Goal: Information Seeking & Learning: Learn about a topic

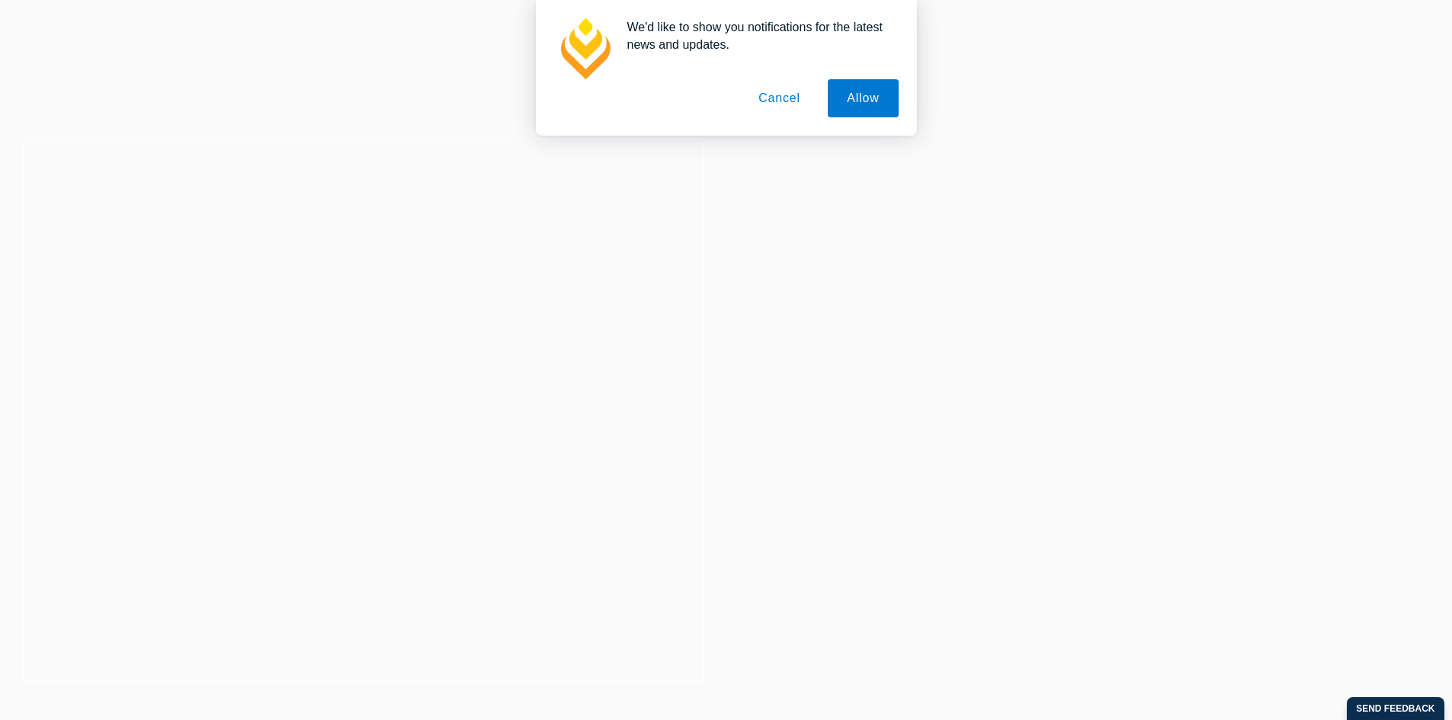
click at [796, 98] on button "Cancel" at bounding box center [779, 98] width 80 height 38
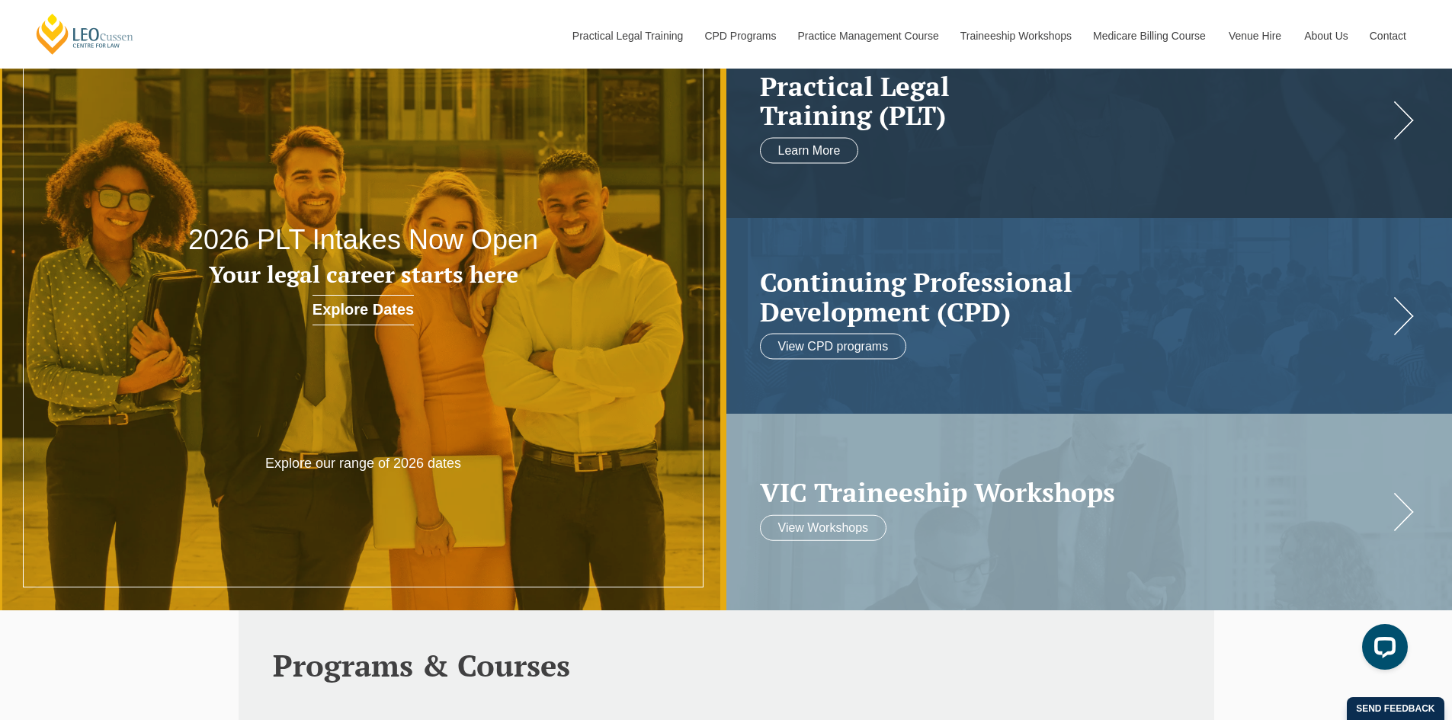
scroll to position [76, 0]
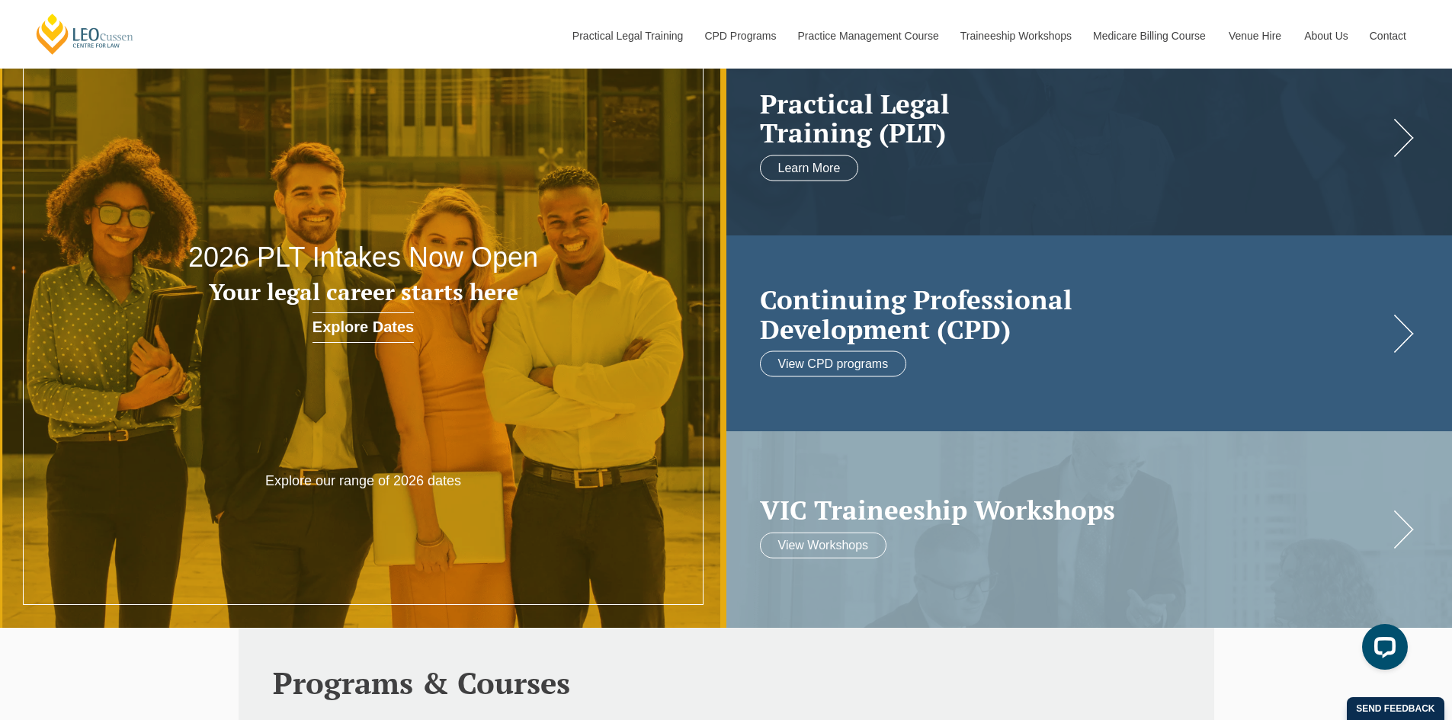
click at [1022, 358] on link at bounding box center [1089, 333] width 726 height 196
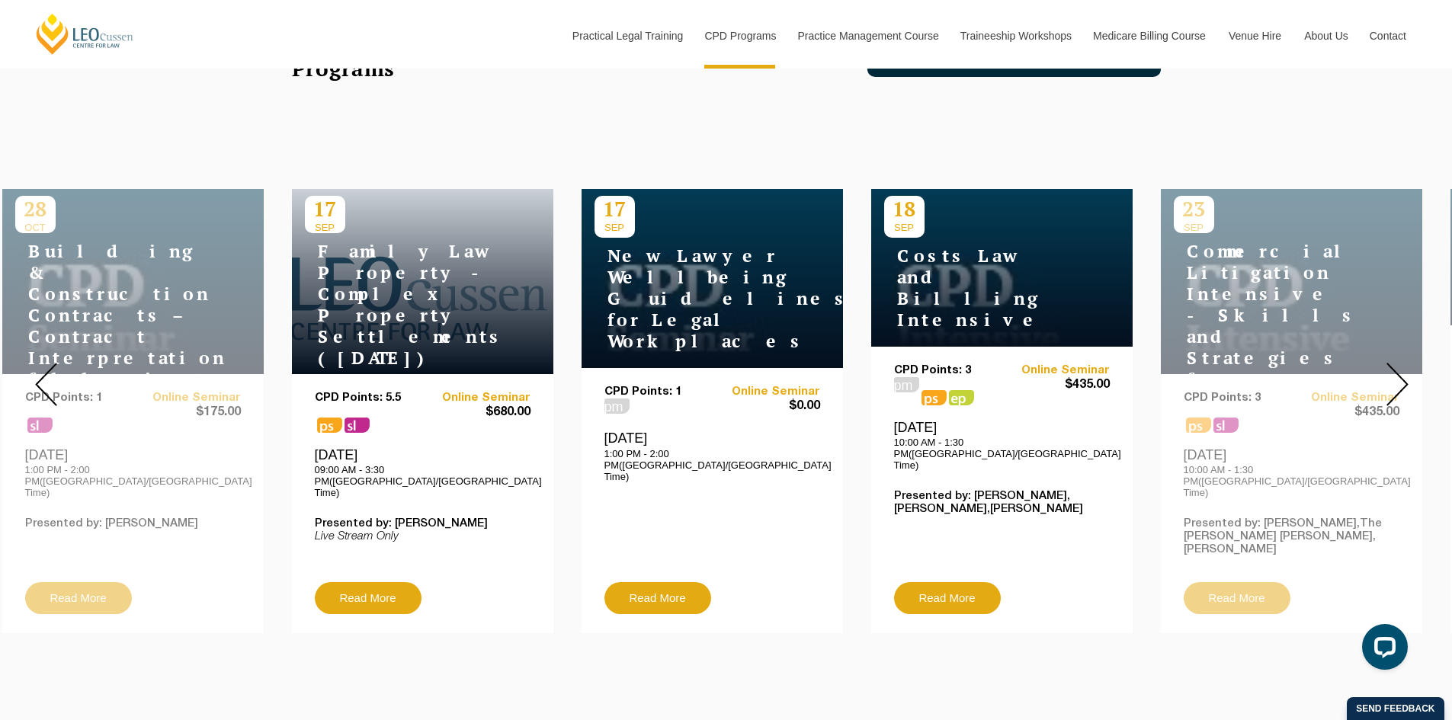
scroll to position [533, 0]
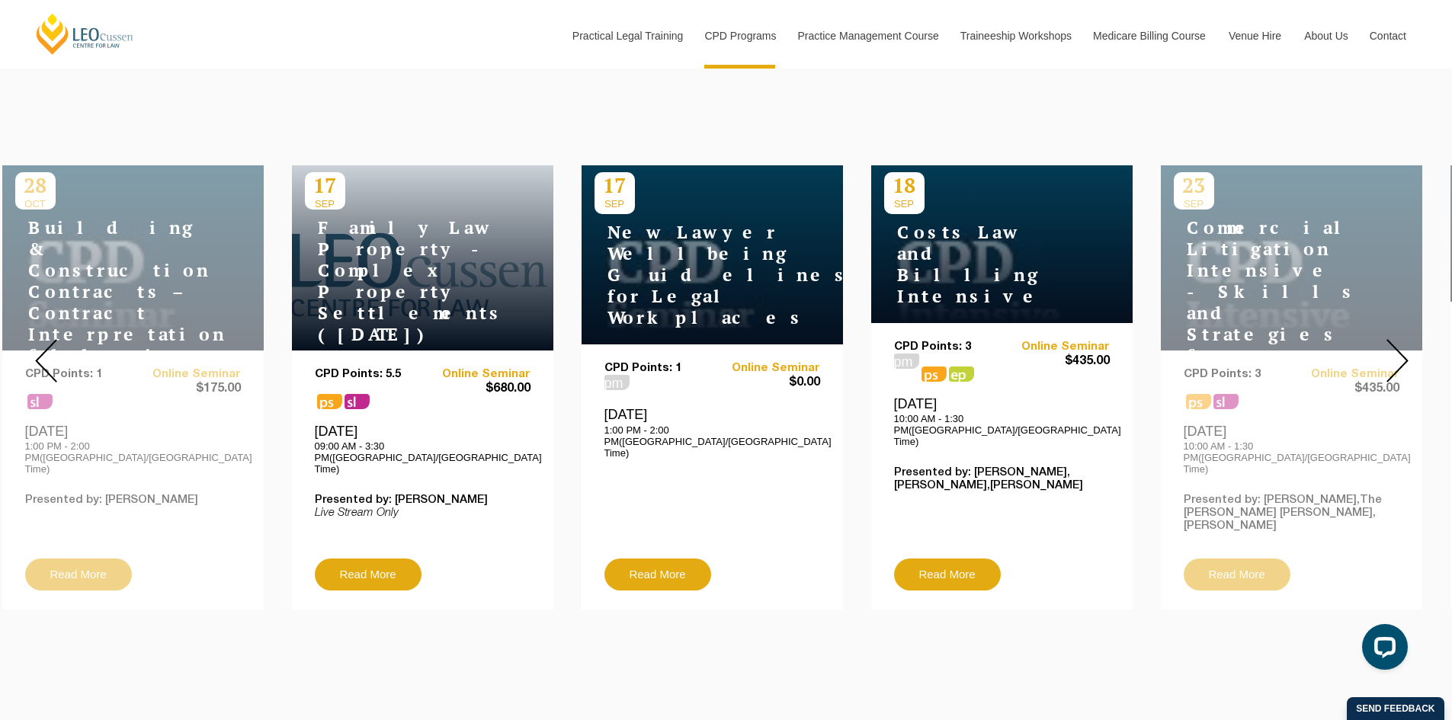
click at [1394, 344] on img at bounding box center [1397, 360] width 22 height 43
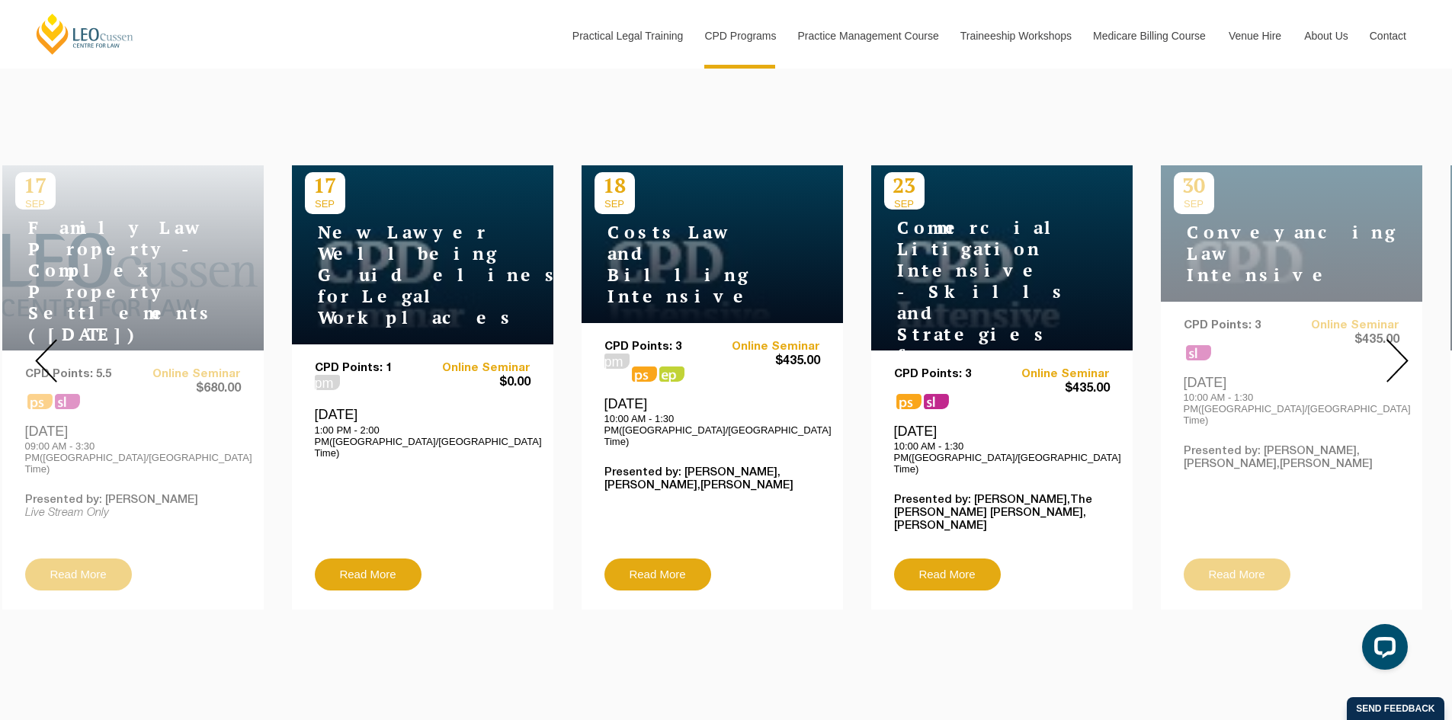
click at [1407, 341] on img at bounding box center [1397, 360] width 22 height 43
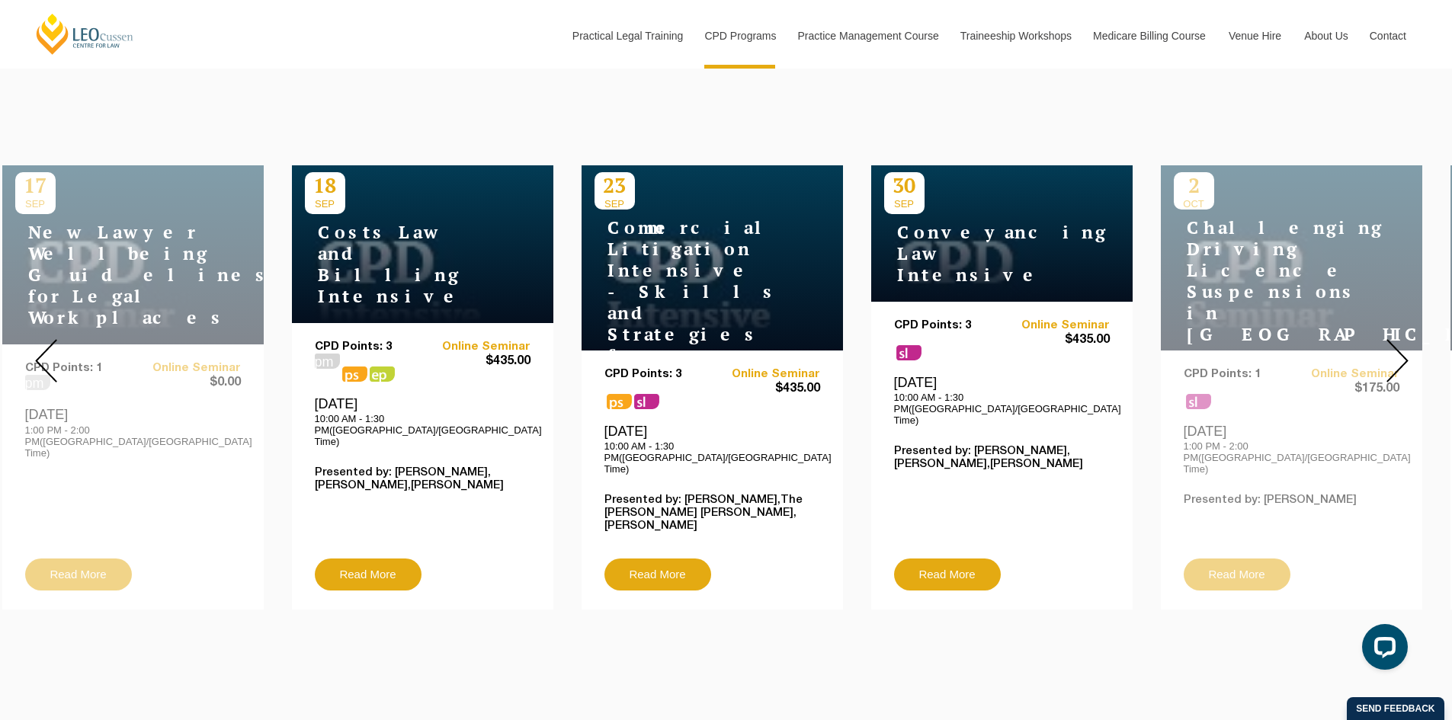
click at [1400, 341] on img at bounding box center [1397, 360] width 22 height 43
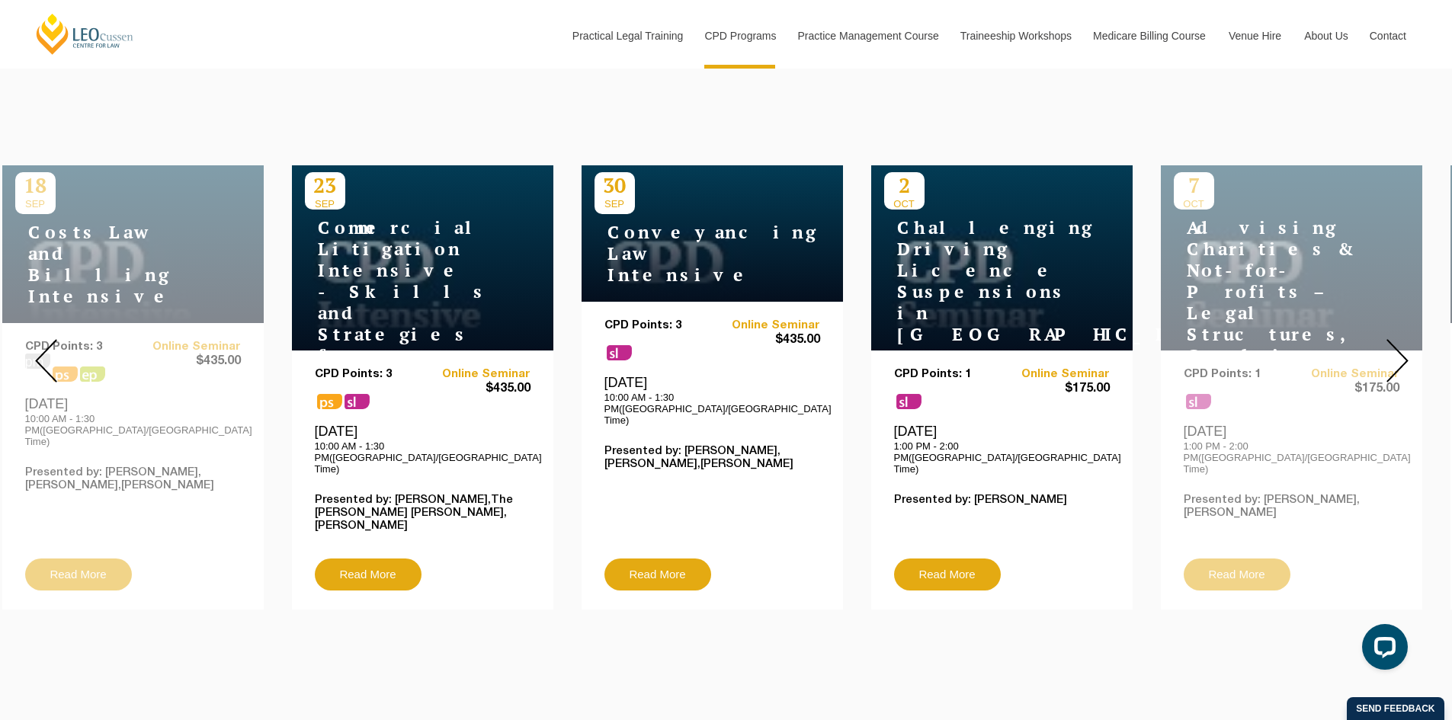
click at [1400, 341] on img at bounding box center [1397, 360] width 22 height 43
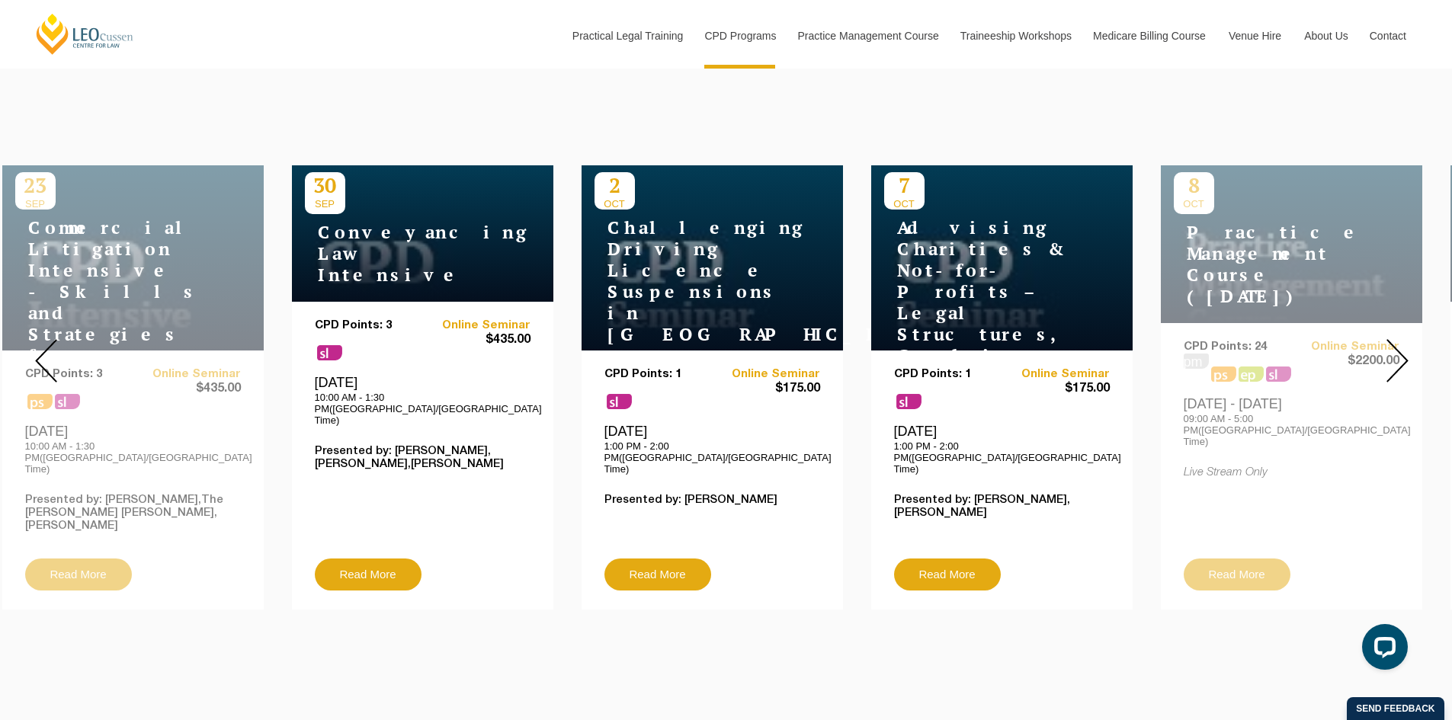
click at [1400, 341] on img at bounding box center [1397, 360] width 22 height 43
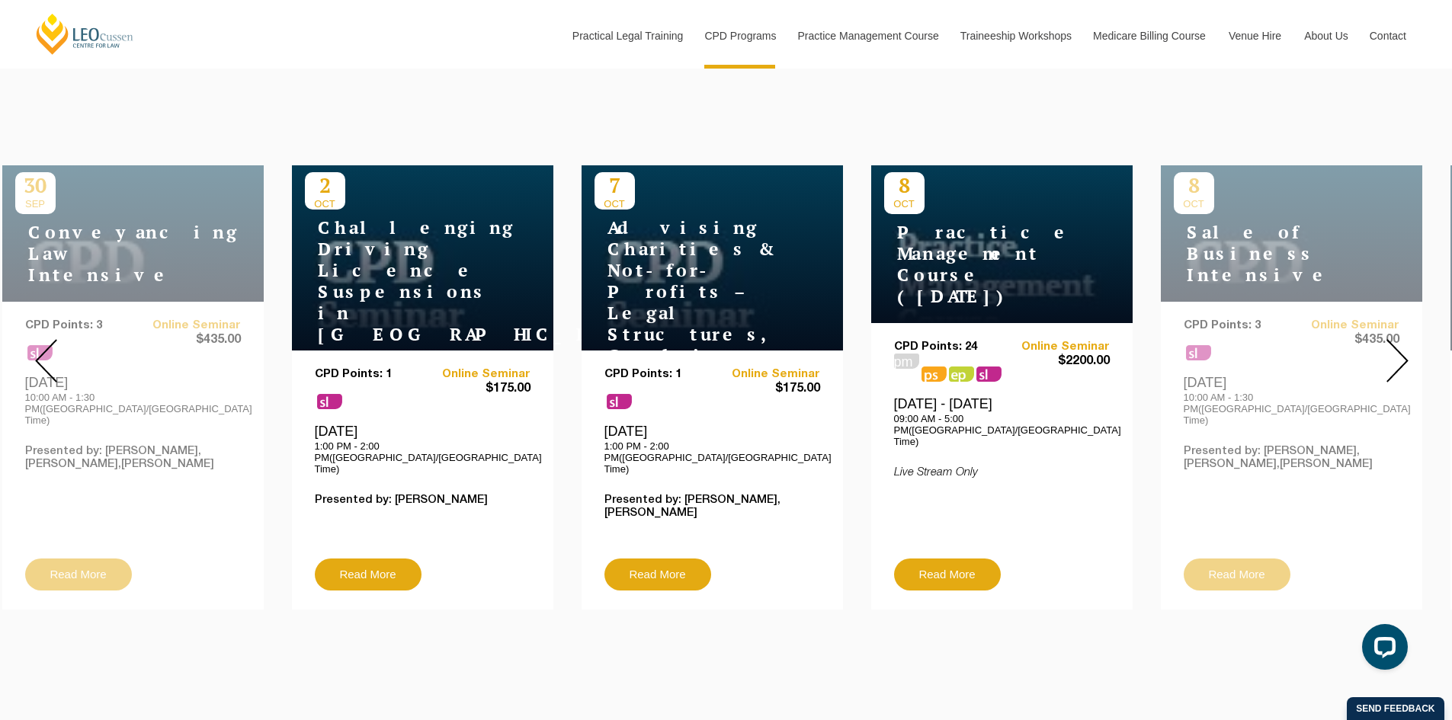
click at [1402, 347] on img at bounding box center [1397, 360] width 22 height 43
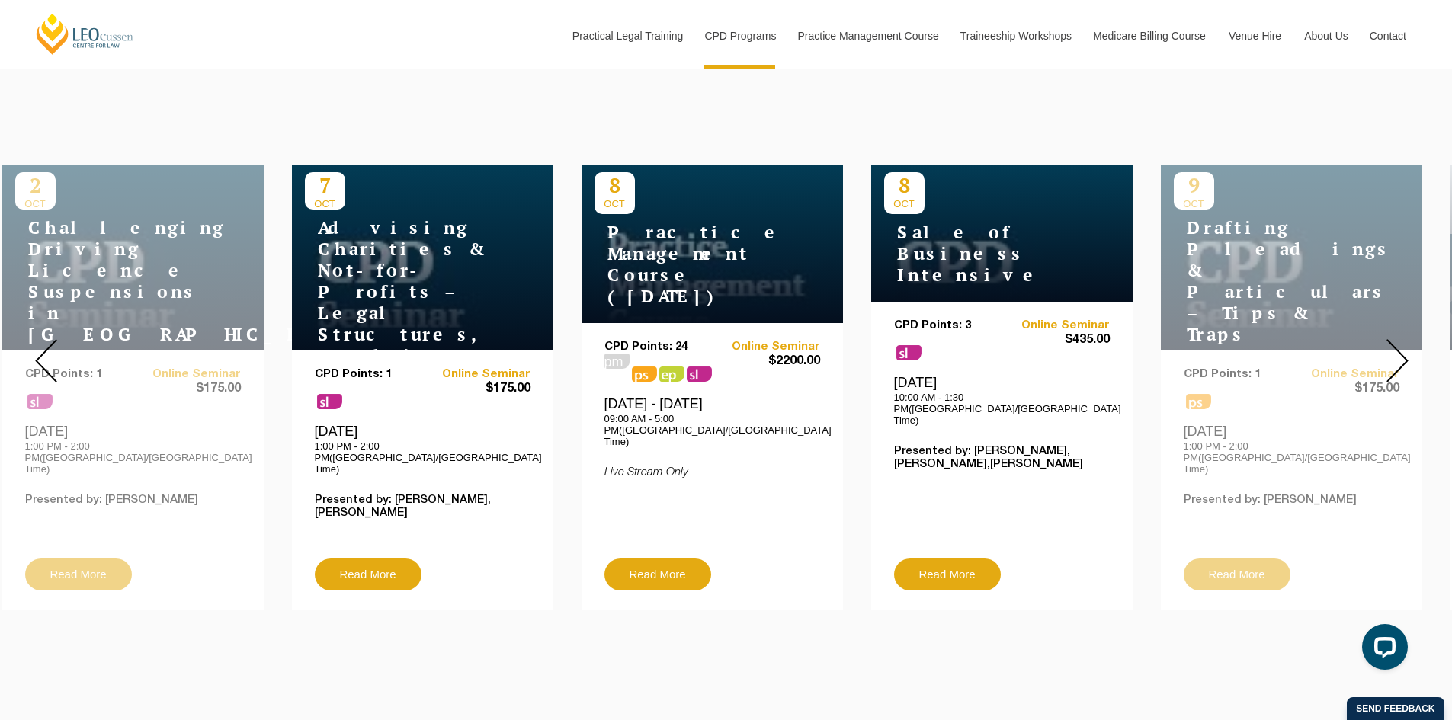
click at [1402, 347] on img at bounding box center [1397, 360] width 22 height 43
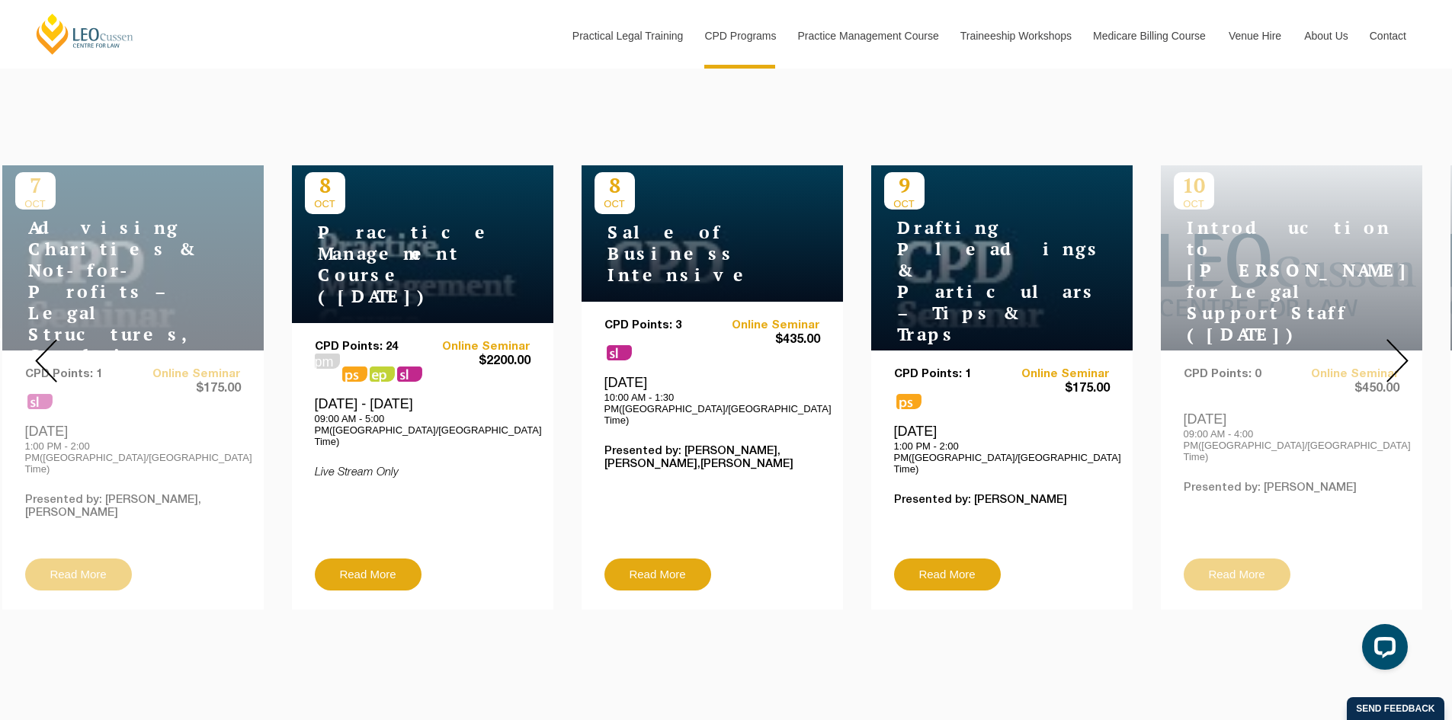
click at [1402, 347] on img at bounding box center [1397, 360] width 22 height 43
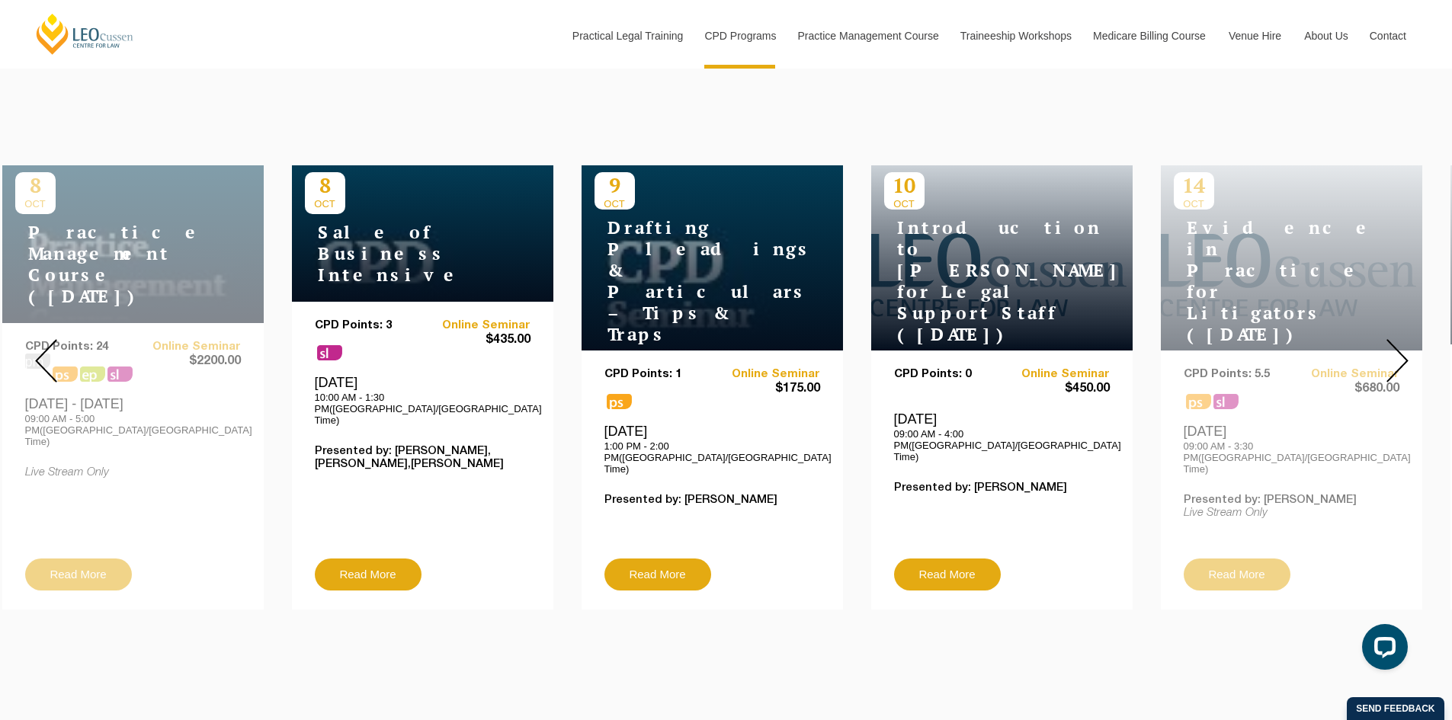
click at [1402, 347] on img at bounding box center [1397, 360] width 22 height 43
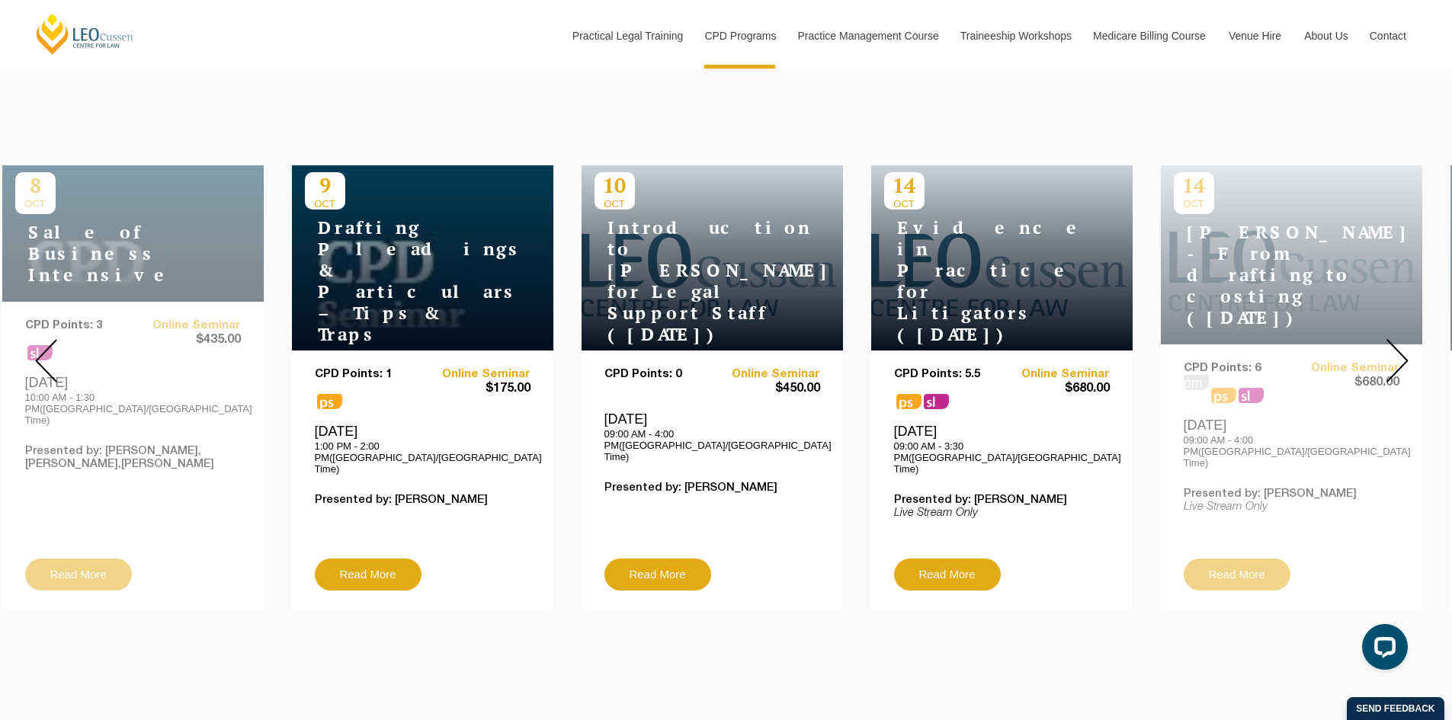
click at [1402, 347] on img at bounding box center [1397, 360] width 22 height 43
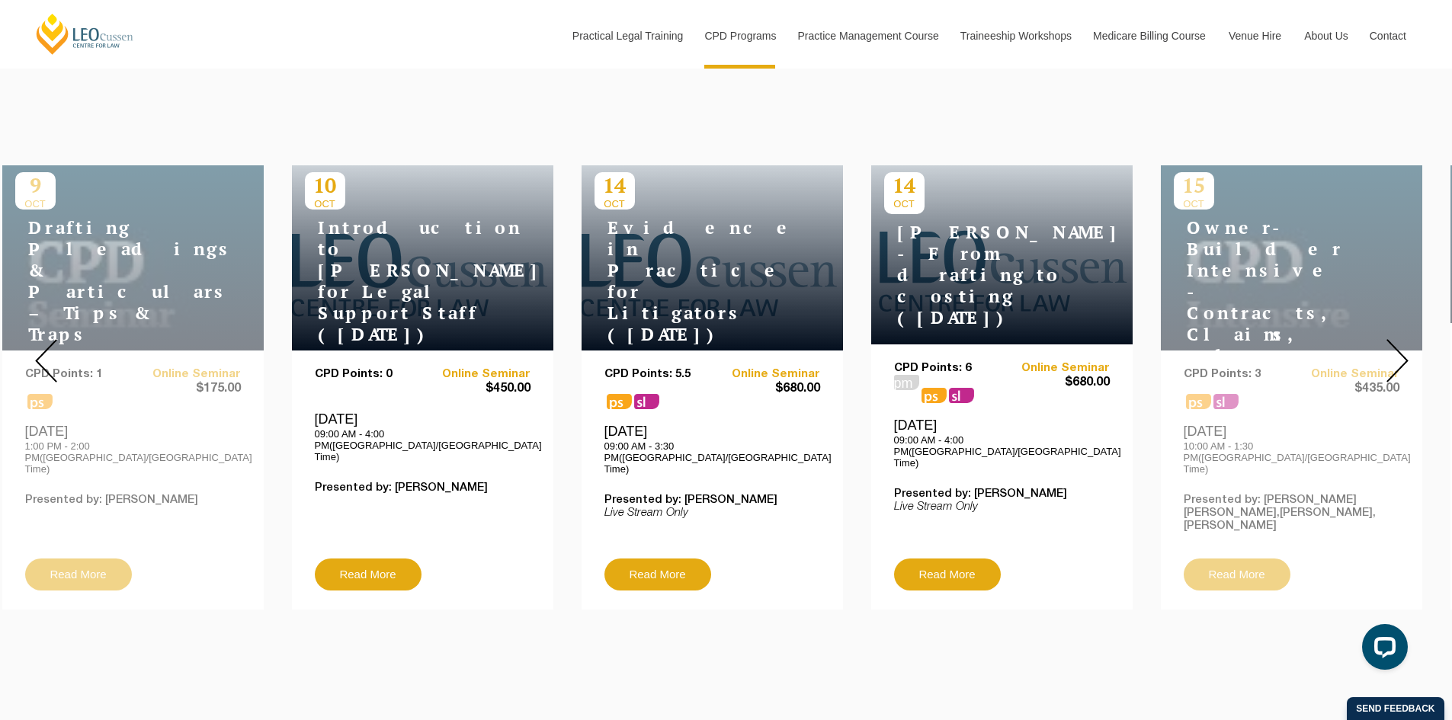
click at [1402, 347] on img at bounding box center [1397, 360] width 22 height 43
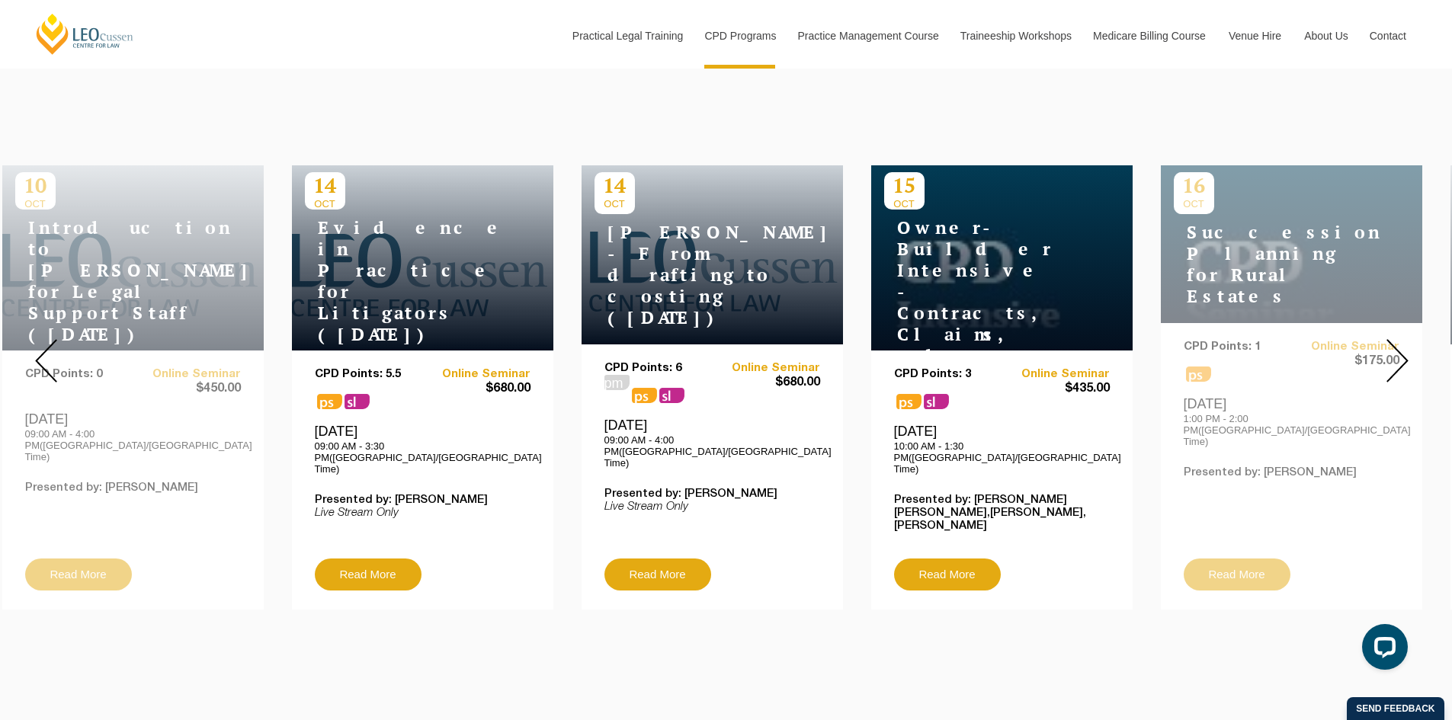
click at [1402, 347] on img at bounding box center [1397, 360] width 22 height 43
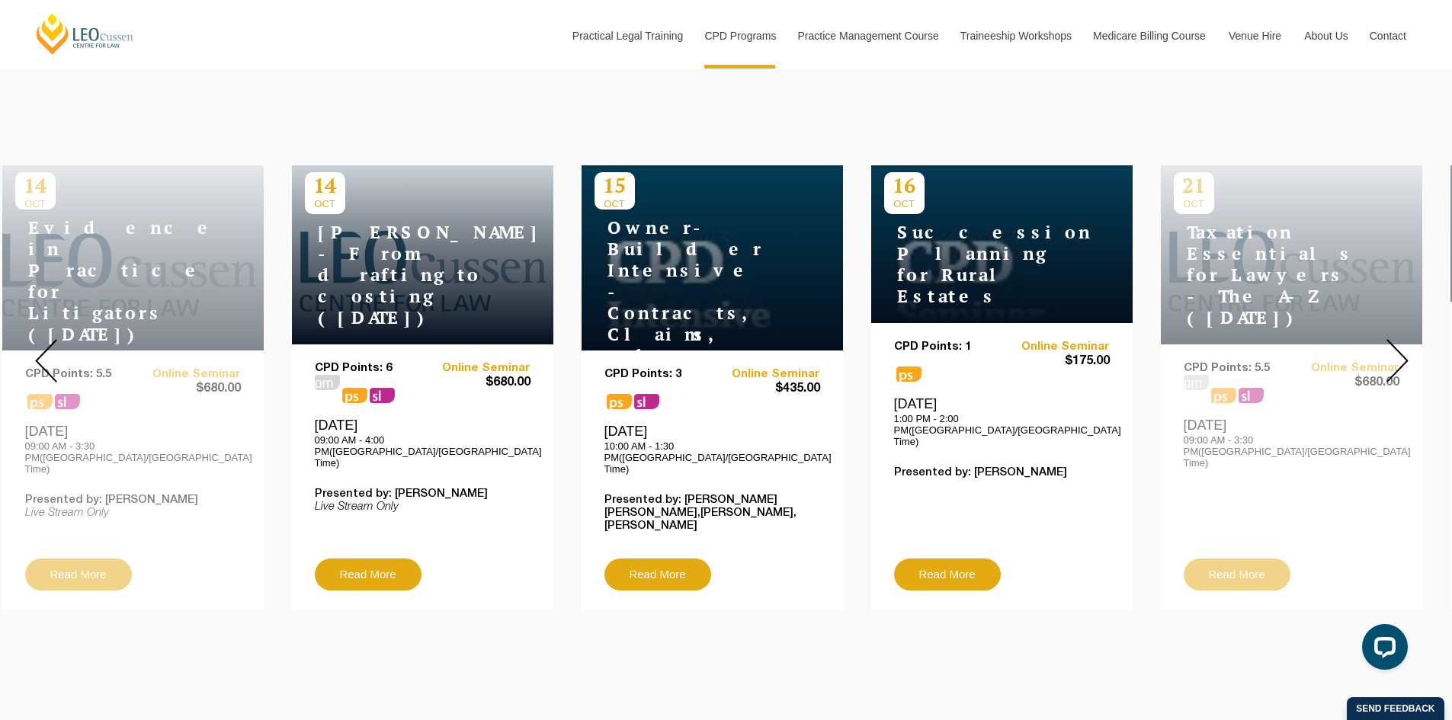
click at [1402, 347] on img at bounding box center [1397, 360] width 22 height 43
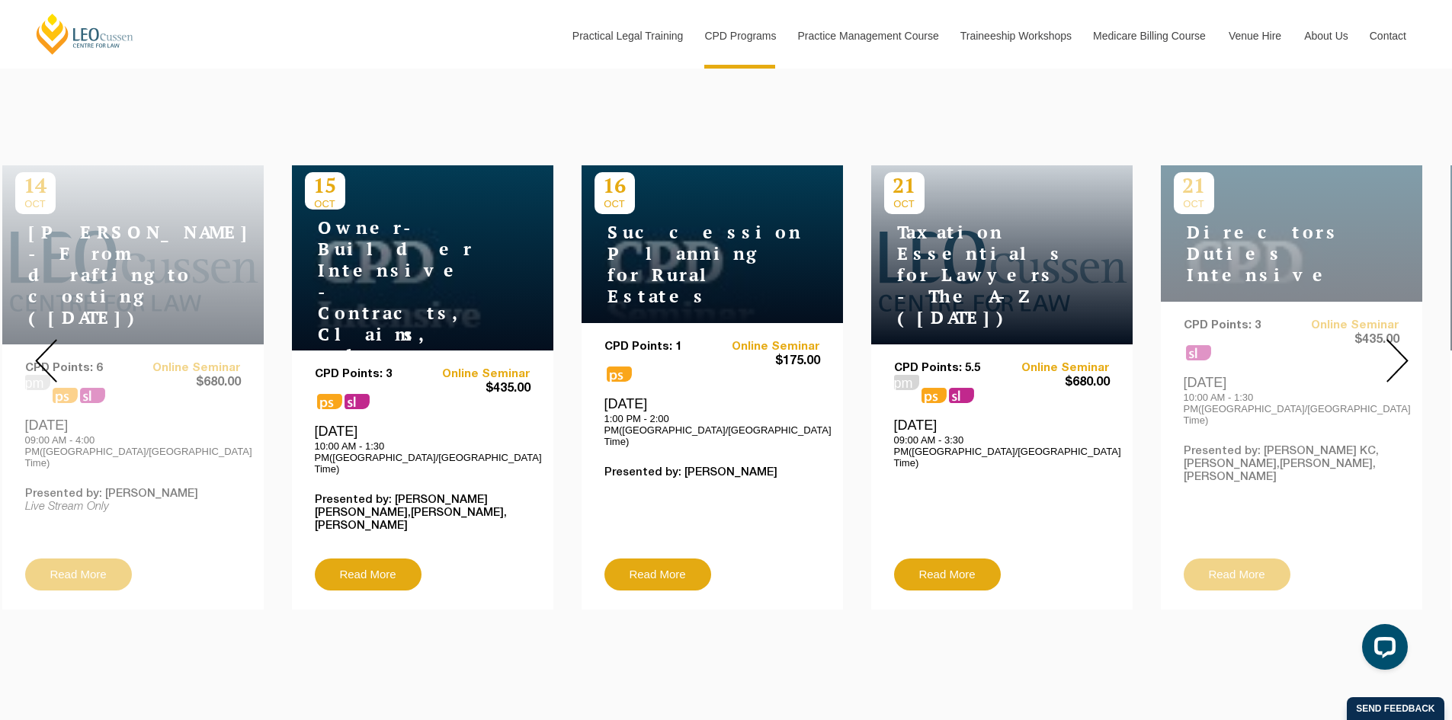
click at [1402, 347] on img at bounding box center [1397, 360] width 22 height 43
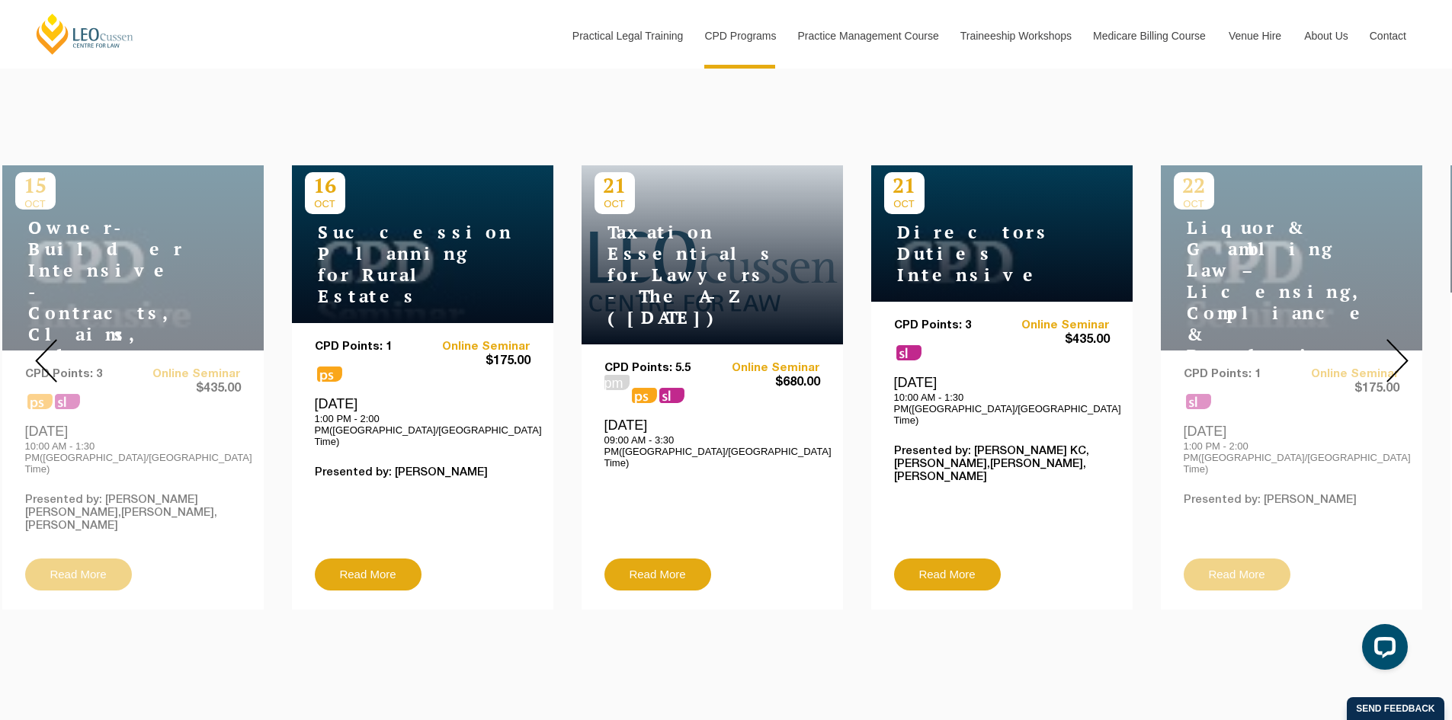
click at [1399, 351] on img at bounding box center [1397, 360] width 22 height 43
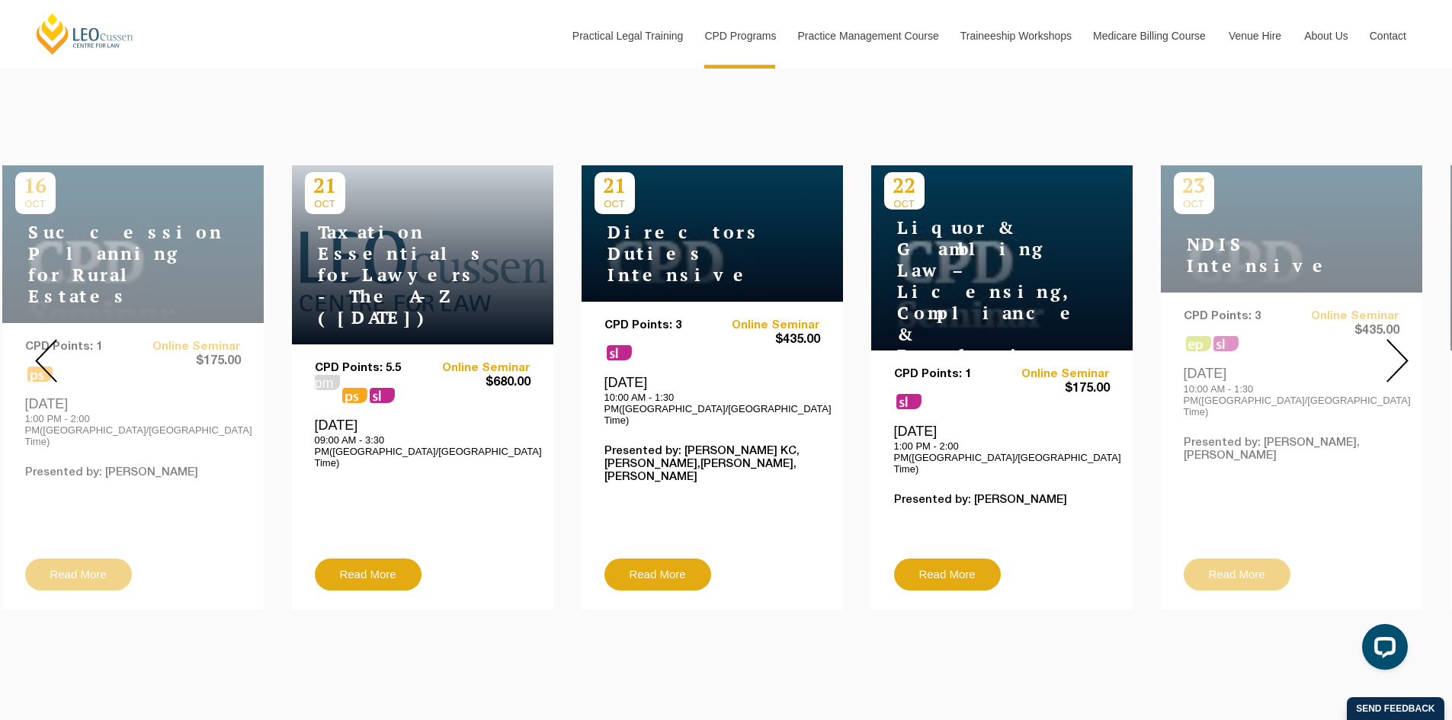
click at [1399, 351] on img at bounding box center [1397, 360] width 22 height 43
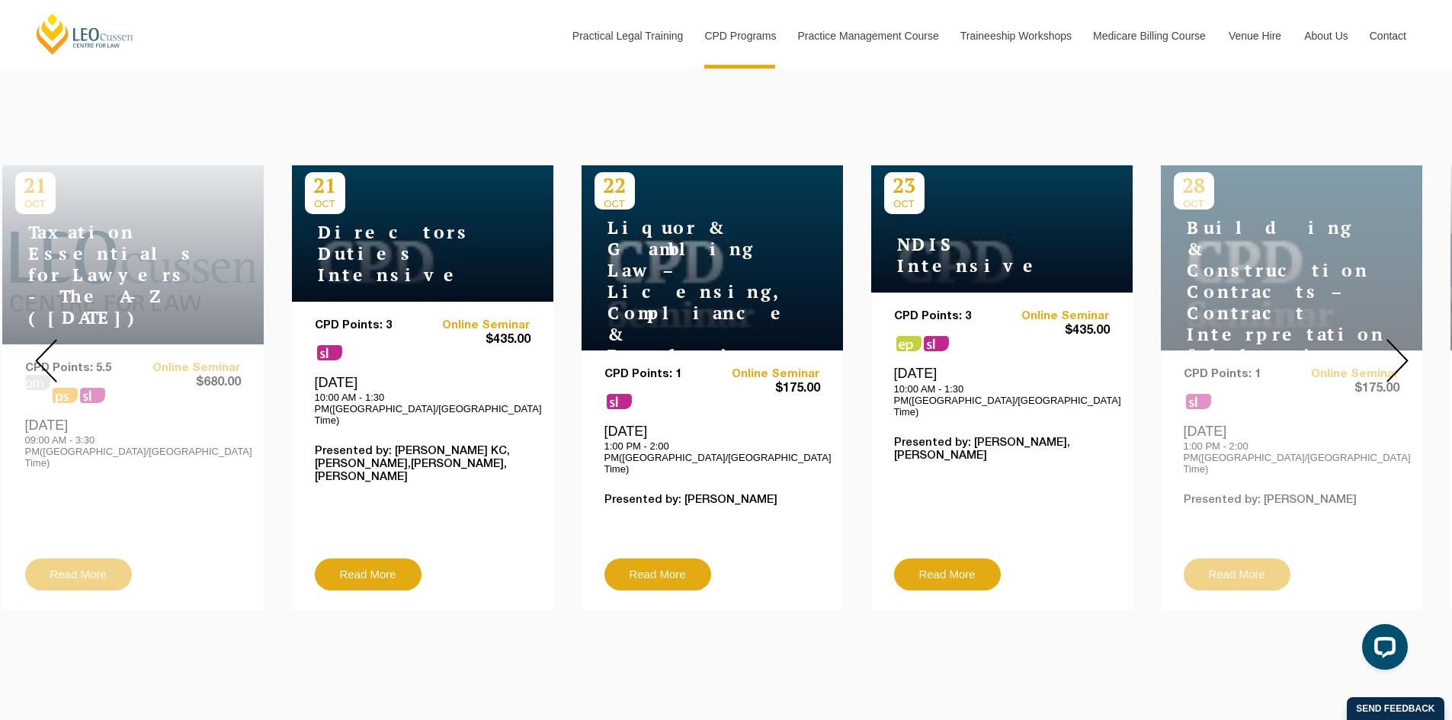
click at [1393, 348] on img at bounding box center [1397, 360] width 22 height 43
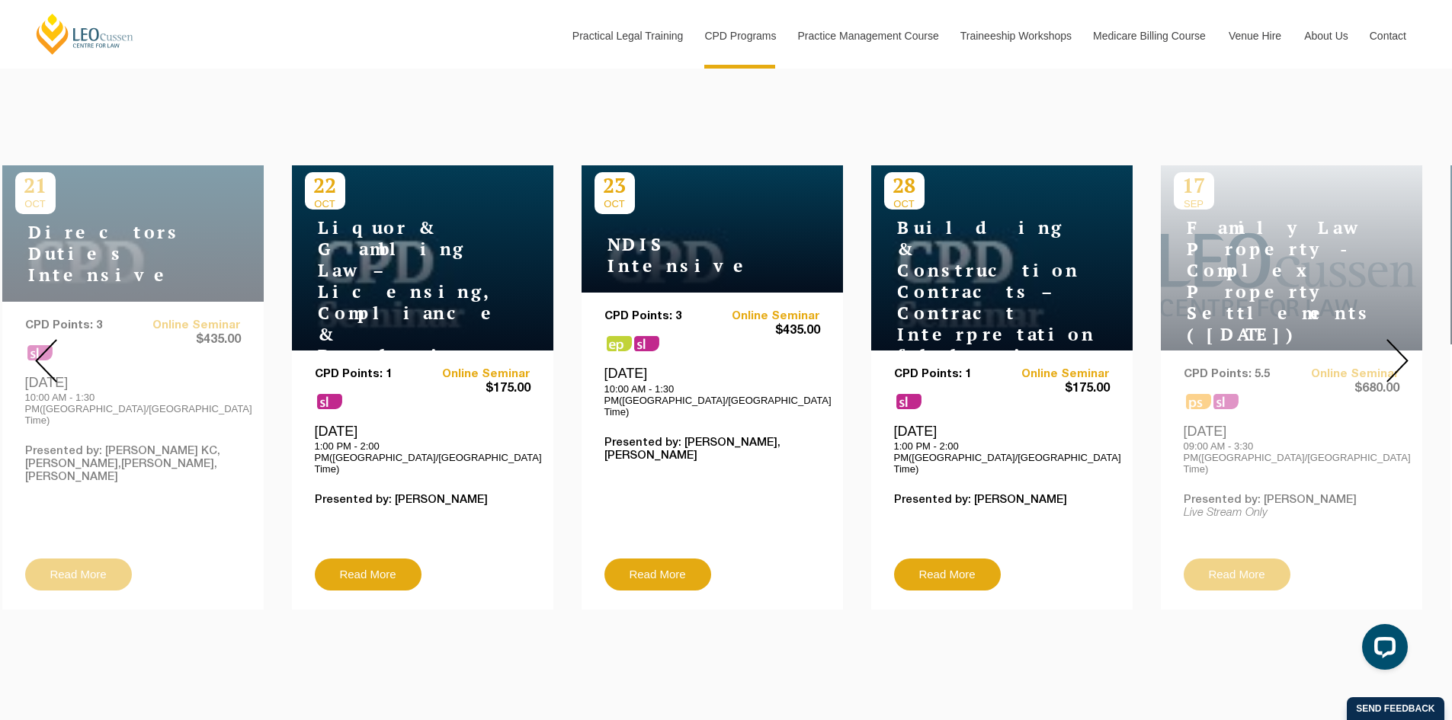
click at [1393, 348] on img at bounding box center [1397, 360] width 22 height 43
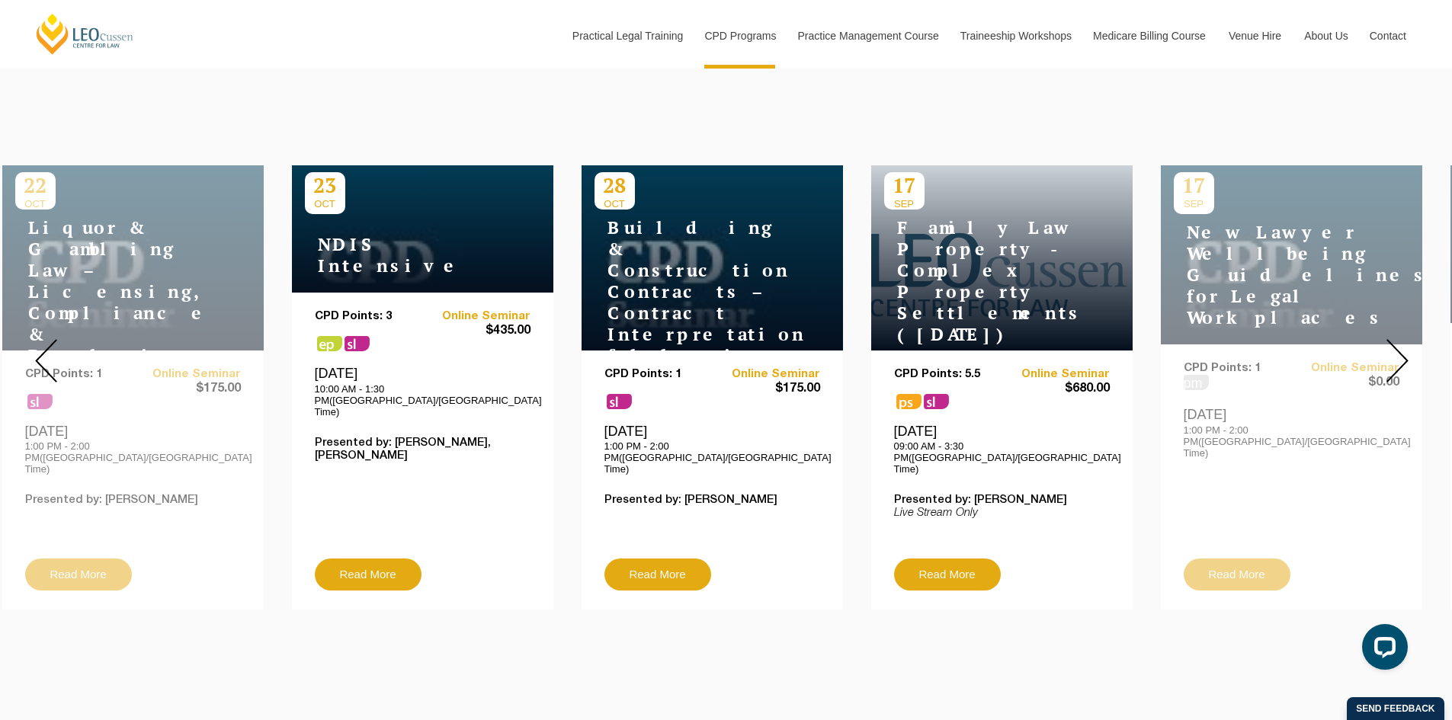
click at [1393, 348] on img at bounding box center [1397, 360] width 22 height 43
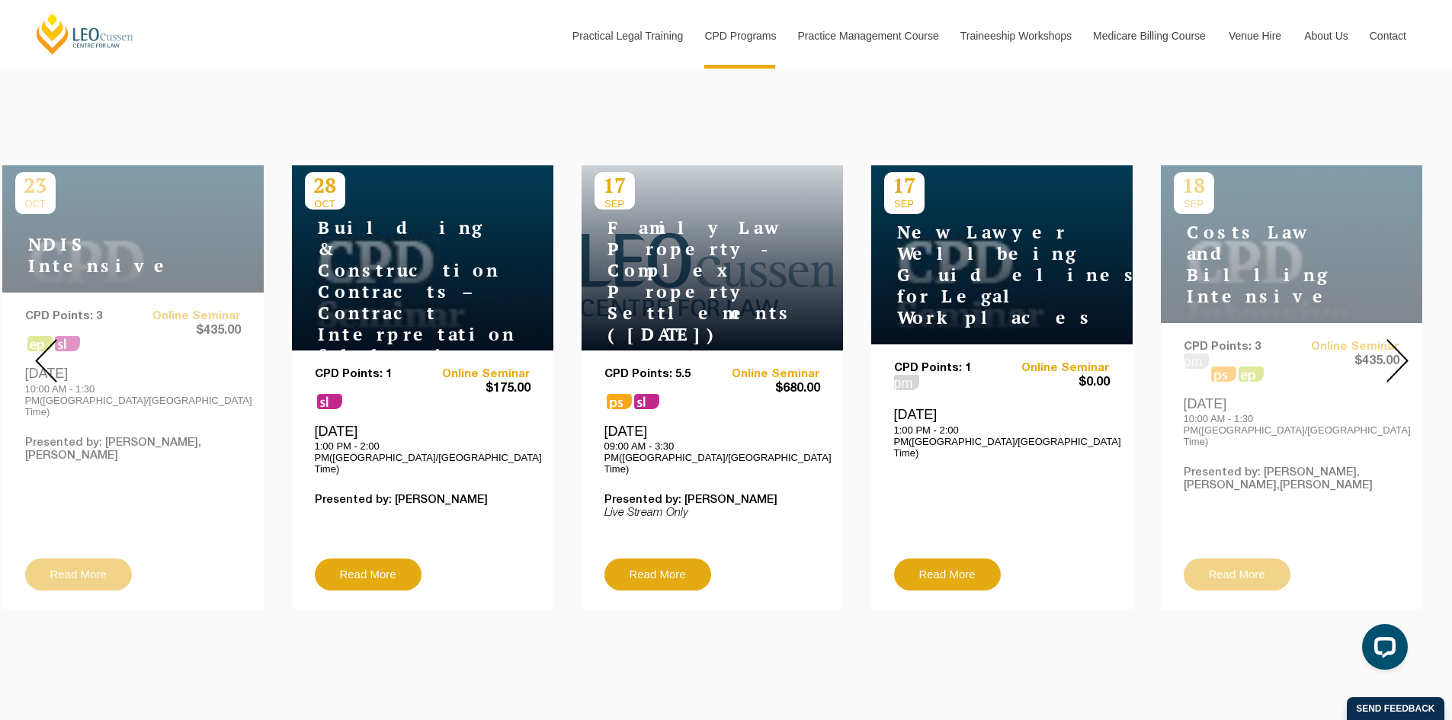
click at [1393, 348] on img at bounding box center [1397, 360] width 22 height 43
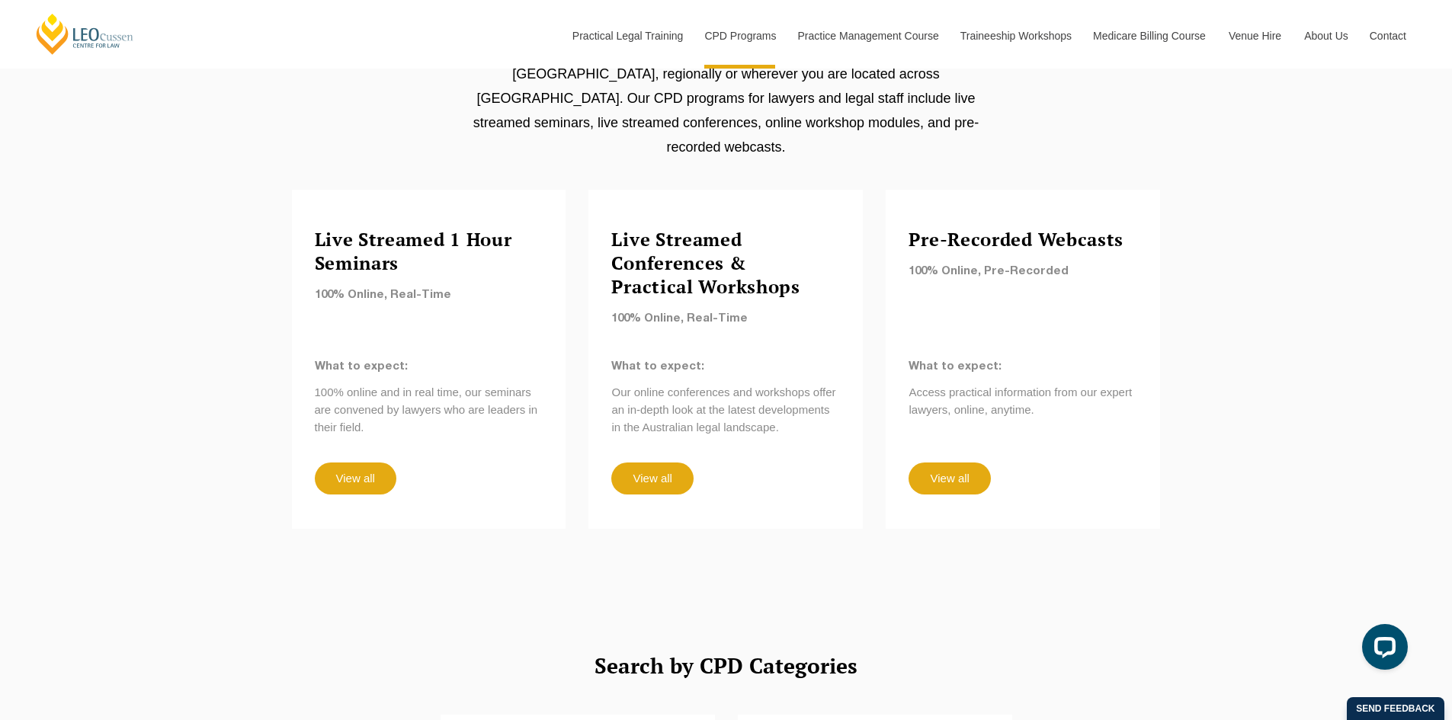
scroll to position [1295, 0]
click at [959, 463] on link "View all" at bounding box center [949, 479] width 82 height 32
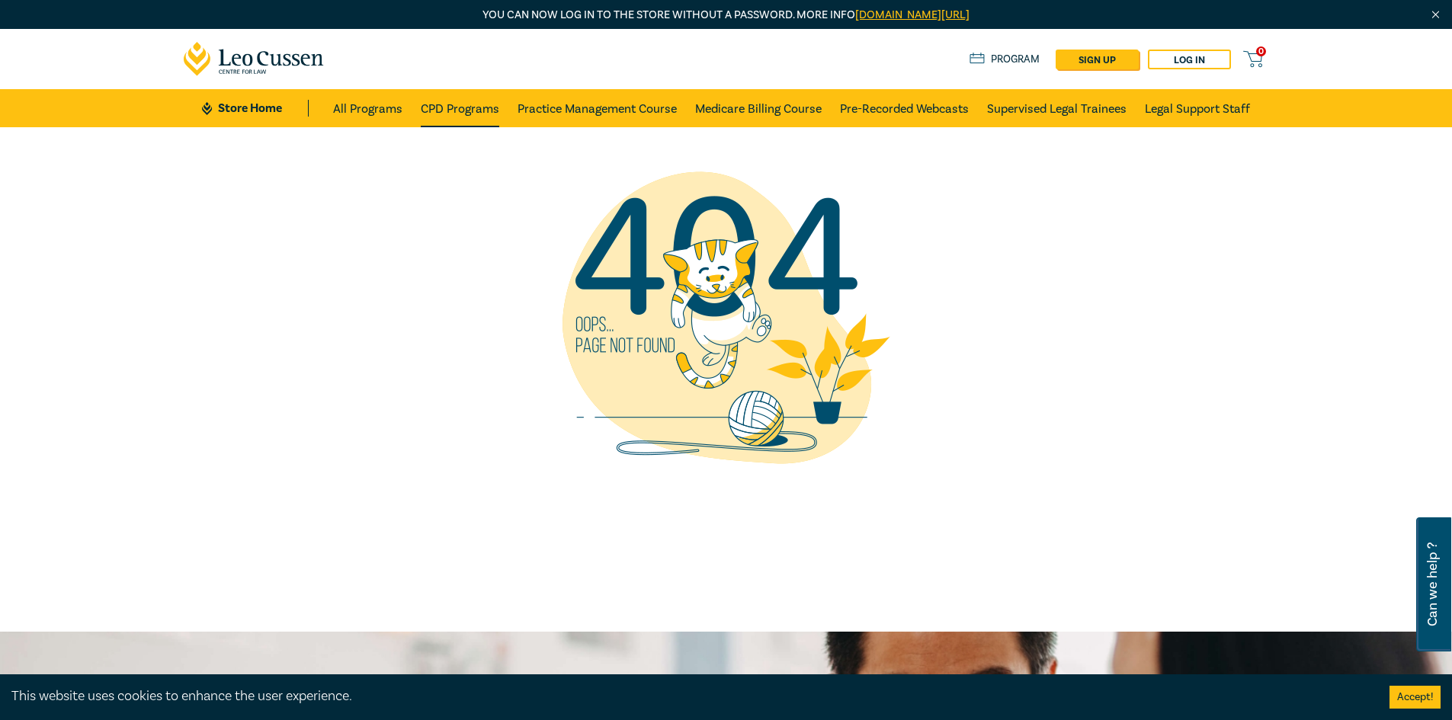
click at [460, 106] on link "CPD Programs" at bounding box center [460, 108] width 78 height 38
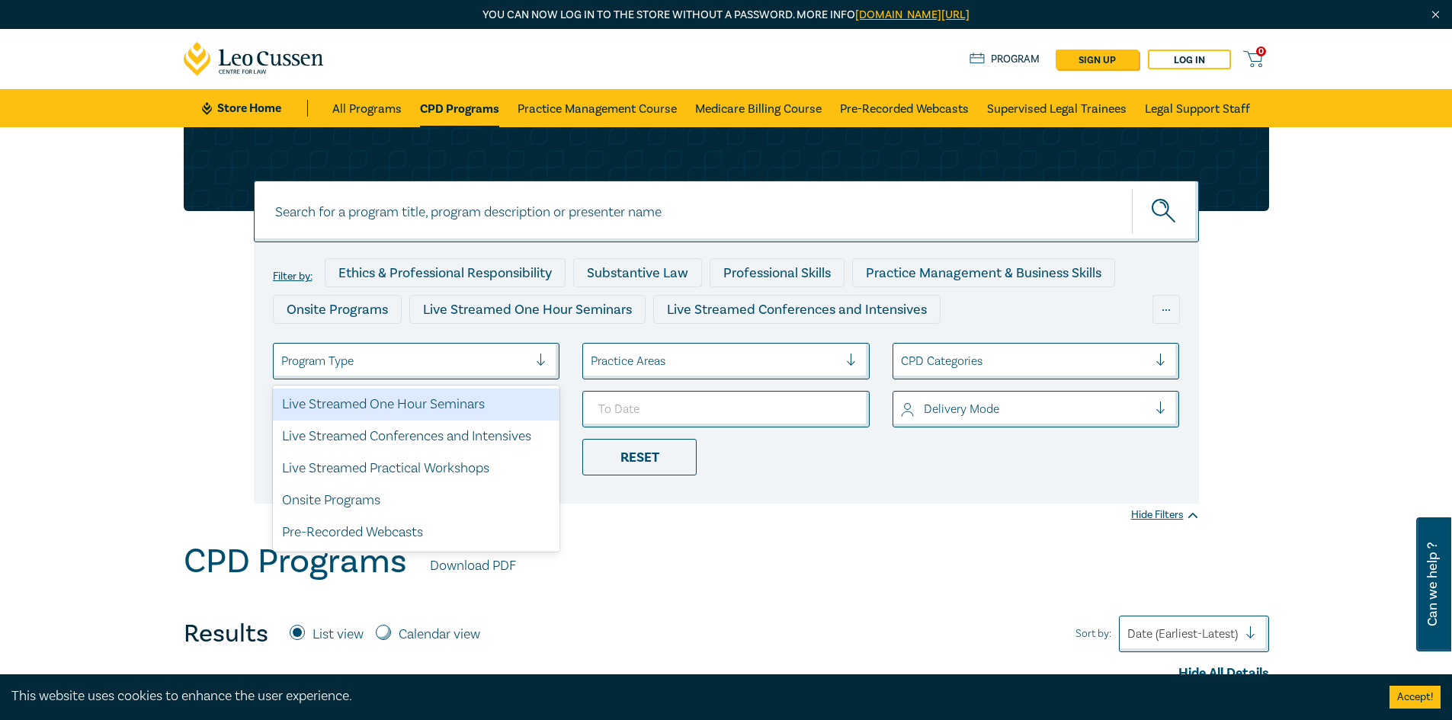
click at [497, 348] on div "Program Type" at bounding box center [405, 361] width 263 height 26
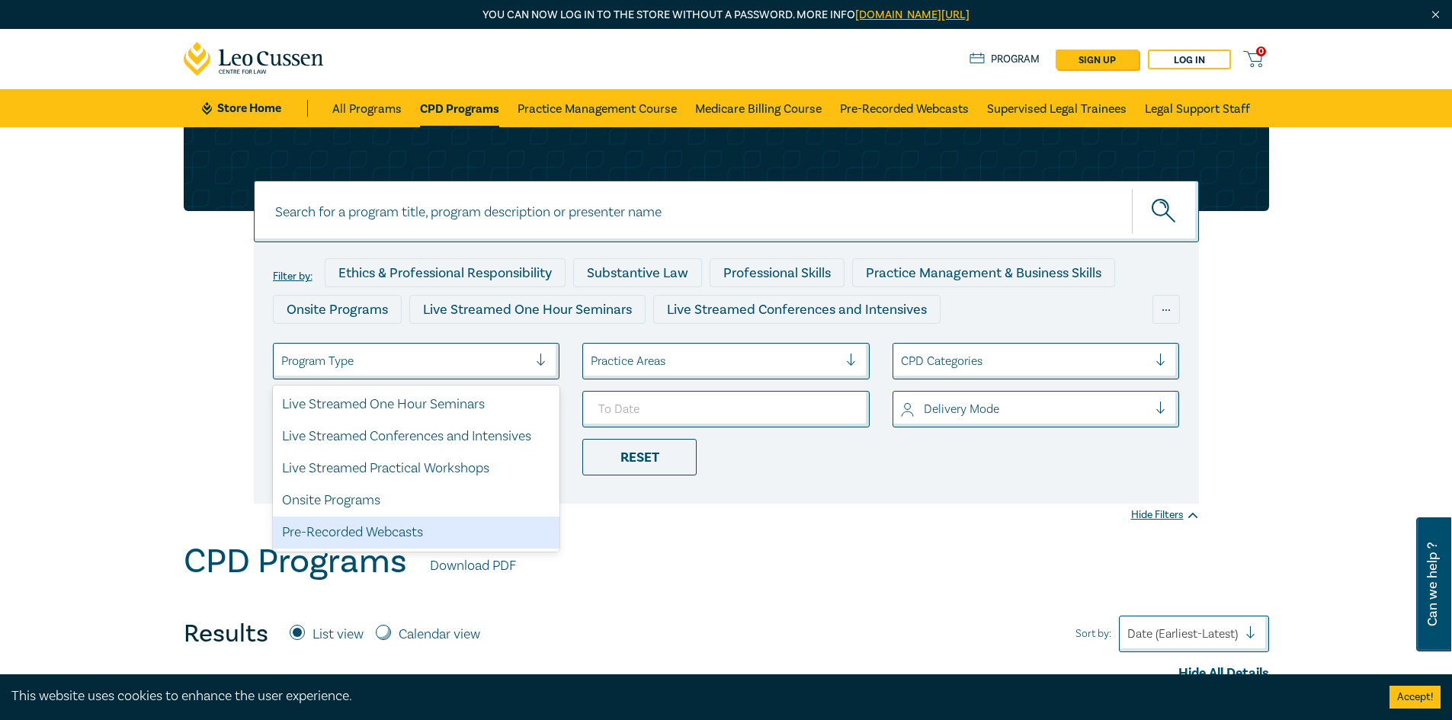
click at [425, 539] on div "Pre-Recorded Webcasts" at bounding box center [416, 533] width 287 height 32
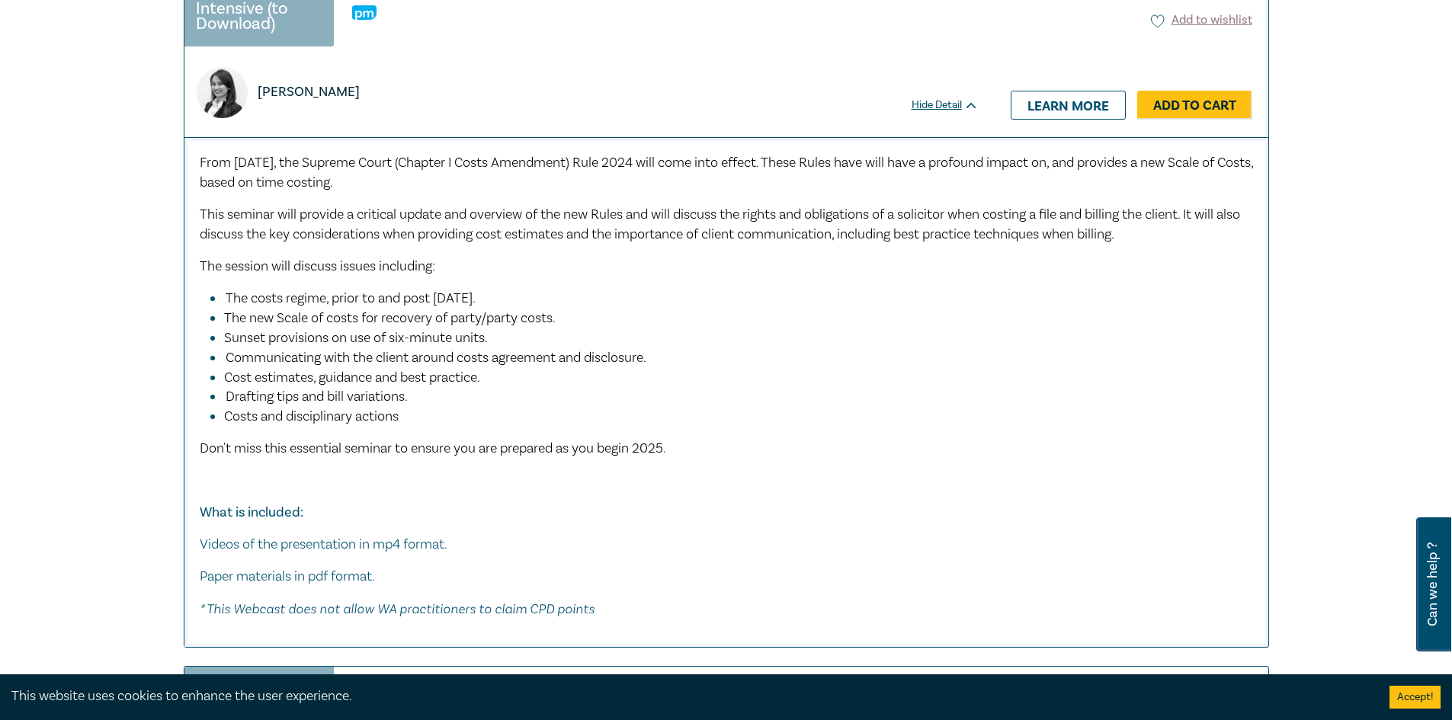
scroll to position [762, 0]
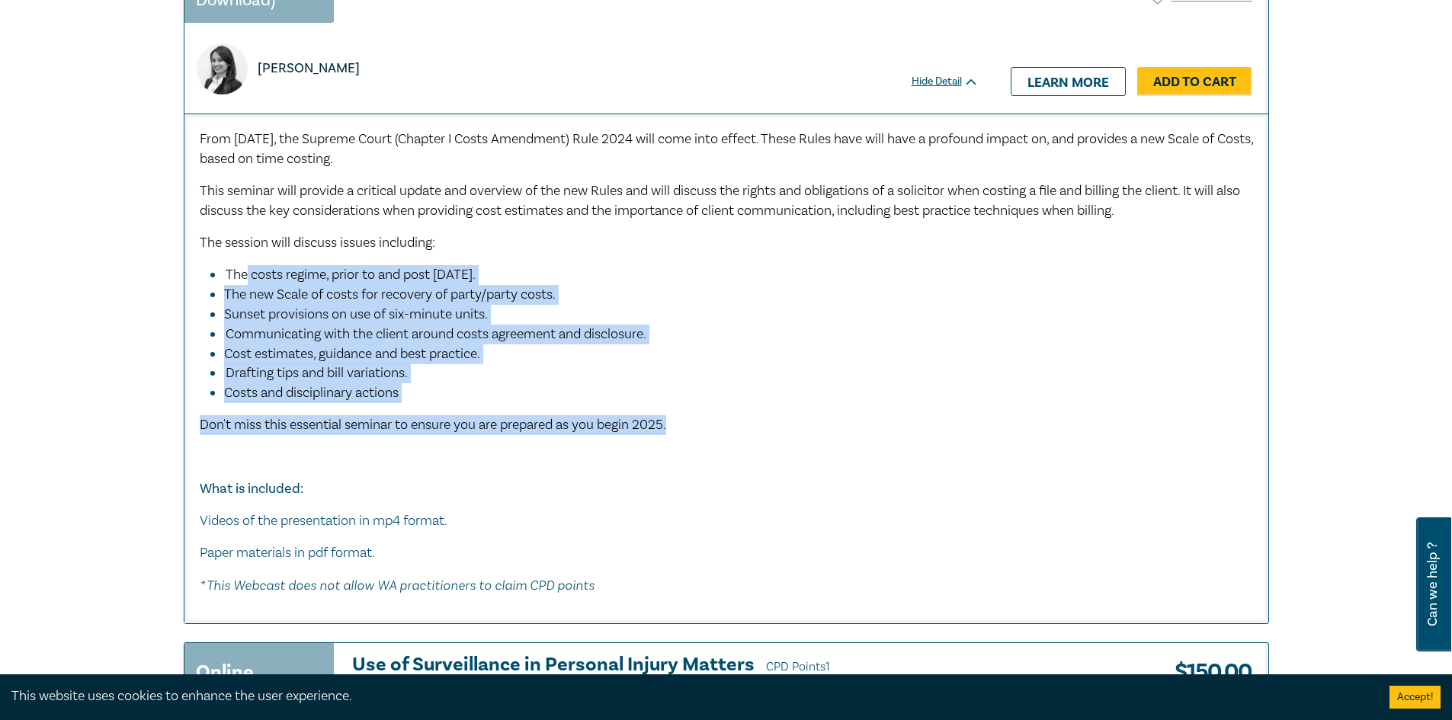
drag, startPoint x: 248, startPoint y: 280, endPoint x: 700, endPoint y: 419, distance: 472.2
click at [698, 427] on div "From 1 January 2025, the Supreme Court (Chapter I Costs Amendment) Rule 2024 wi…" at bounding box center [726, 363] width 1053 height 466
click at [696, 388] on li "Costs and disciplinary actions" at bounding box center [738, 393] width 1029 height 20
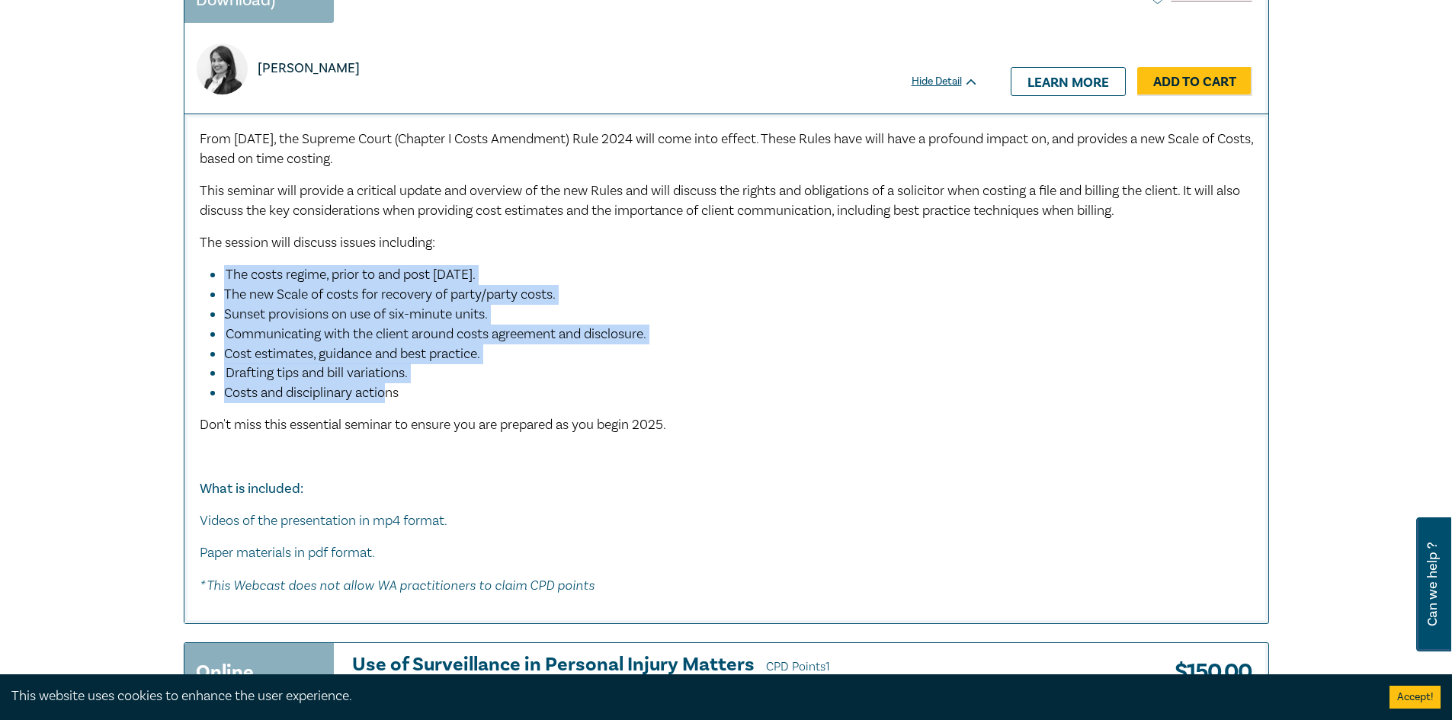
drag, startPoint x: 386, startPoint y: 399, endPoint x: 466, endPoint y: 375, distance: 82.7
click at [223, 272] on ul "The costs regime, prior to and post 1 January 2025. The new Scale of costs for …" at bounding box center [726, 334] width 1053 height 138
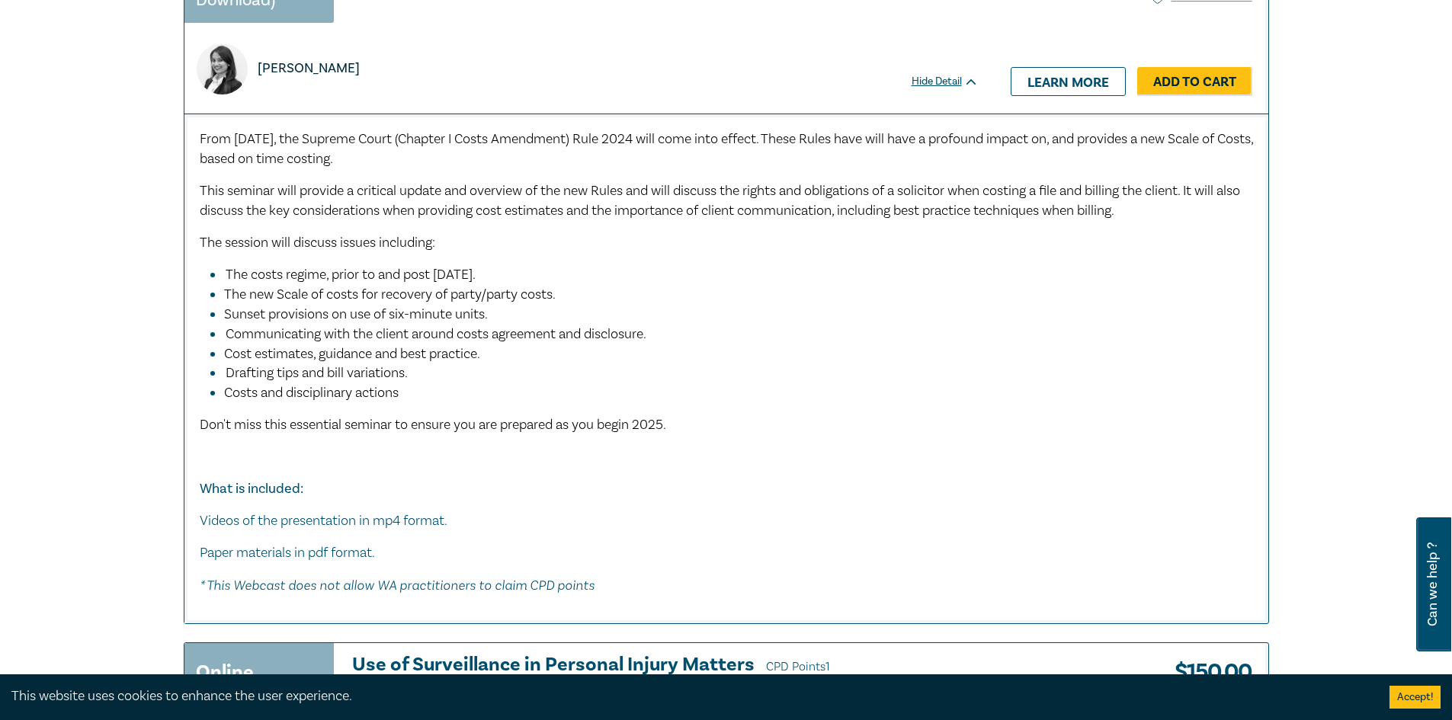
click at [589, 420] on span "Don't miss this essential seminar to ensure you are prepared as you begin 2025." at bounding box center [433, 425] width 466 height 18
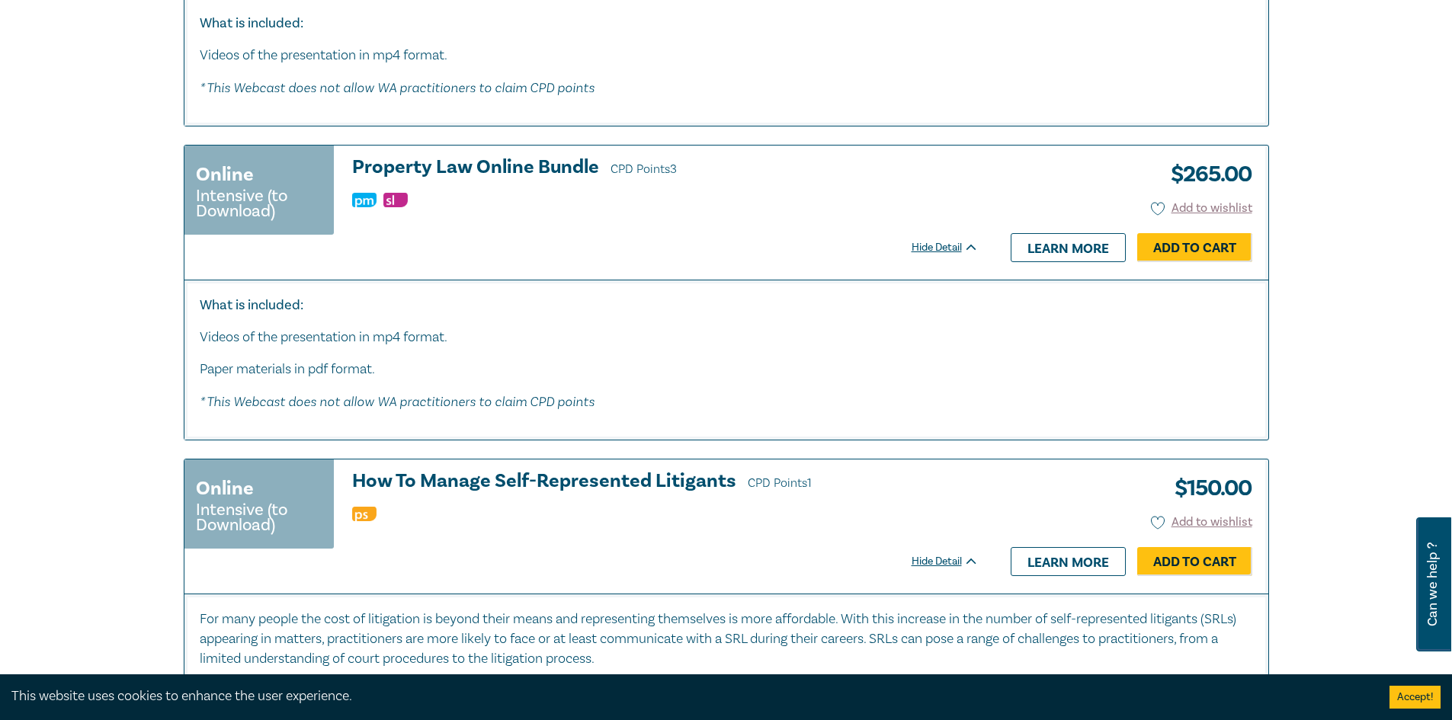
scroll to position [2362, 0]
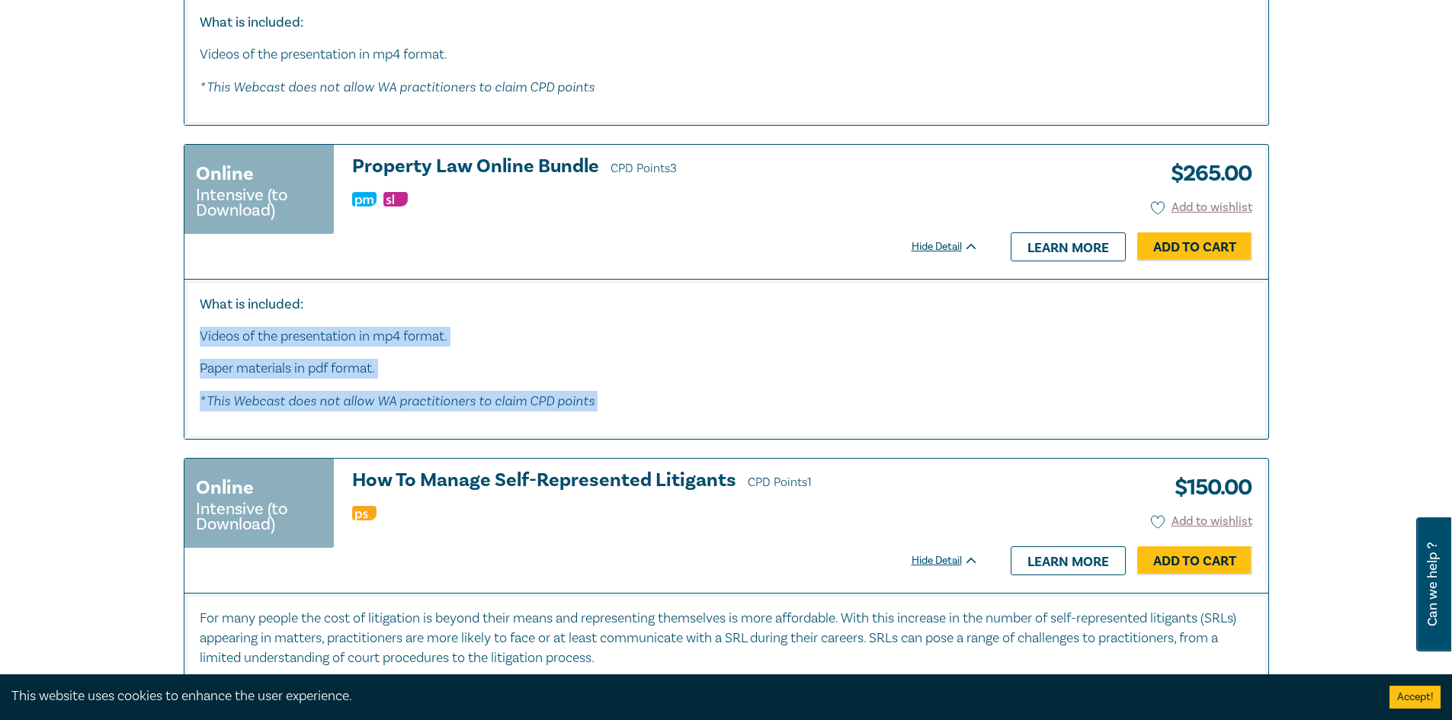
drag, startPoint x: 616, startPoint y: 396, endPoint x: 144, endPoint y: 318, distance: 478.2
click at [469, 376] on p "Paper materials in pdf format." at bounding box center [726, 369] width 1053 height 20
drag, startPoint x: 402, startPoint y: 367, endPoint x: 234, endPoint y: 323, distance: 173.9
click at [234, 323] on div "What is included: Videos of the presentation in mp4 format. Paper materials in …" at bounding box center [726, 353] width 1053 height 117
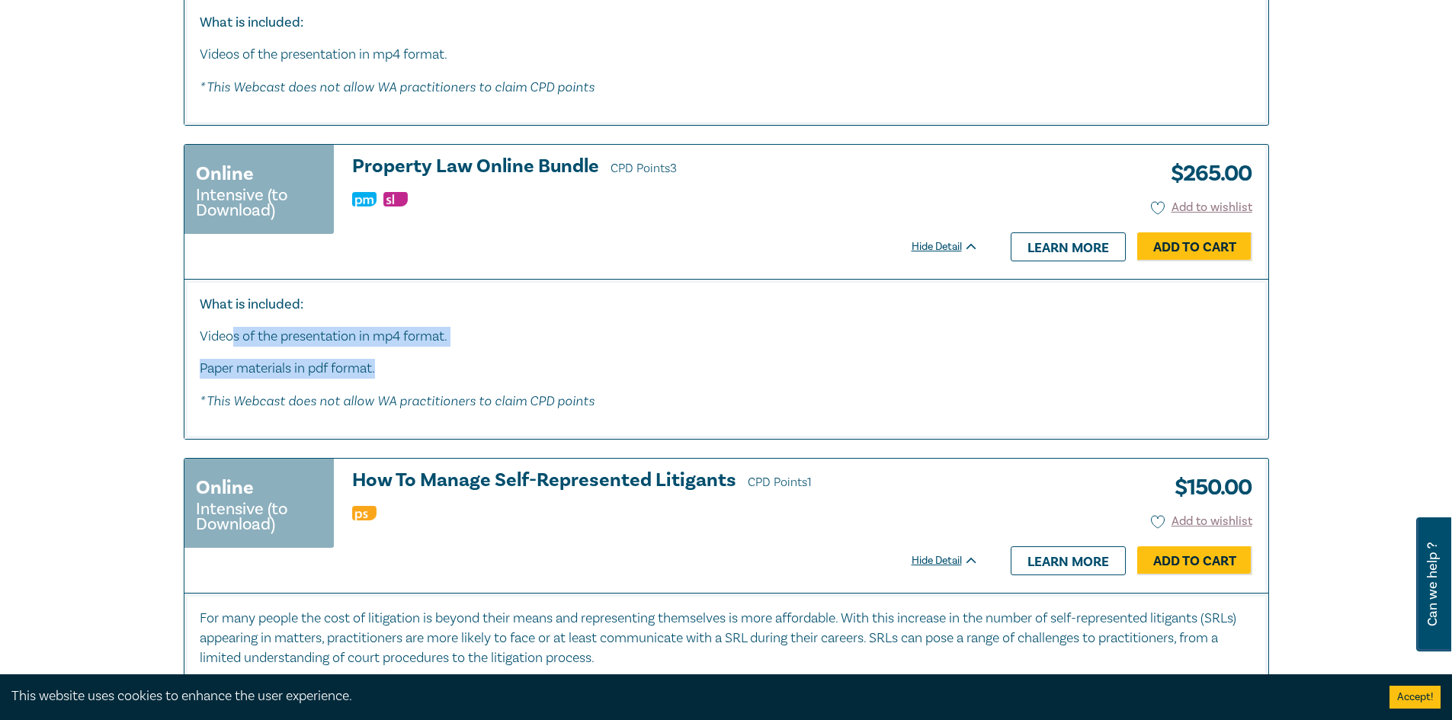
click at [537, 373] on p "Paper materials in pdf format." at bounding box center [726, 369] width 1053 height 20
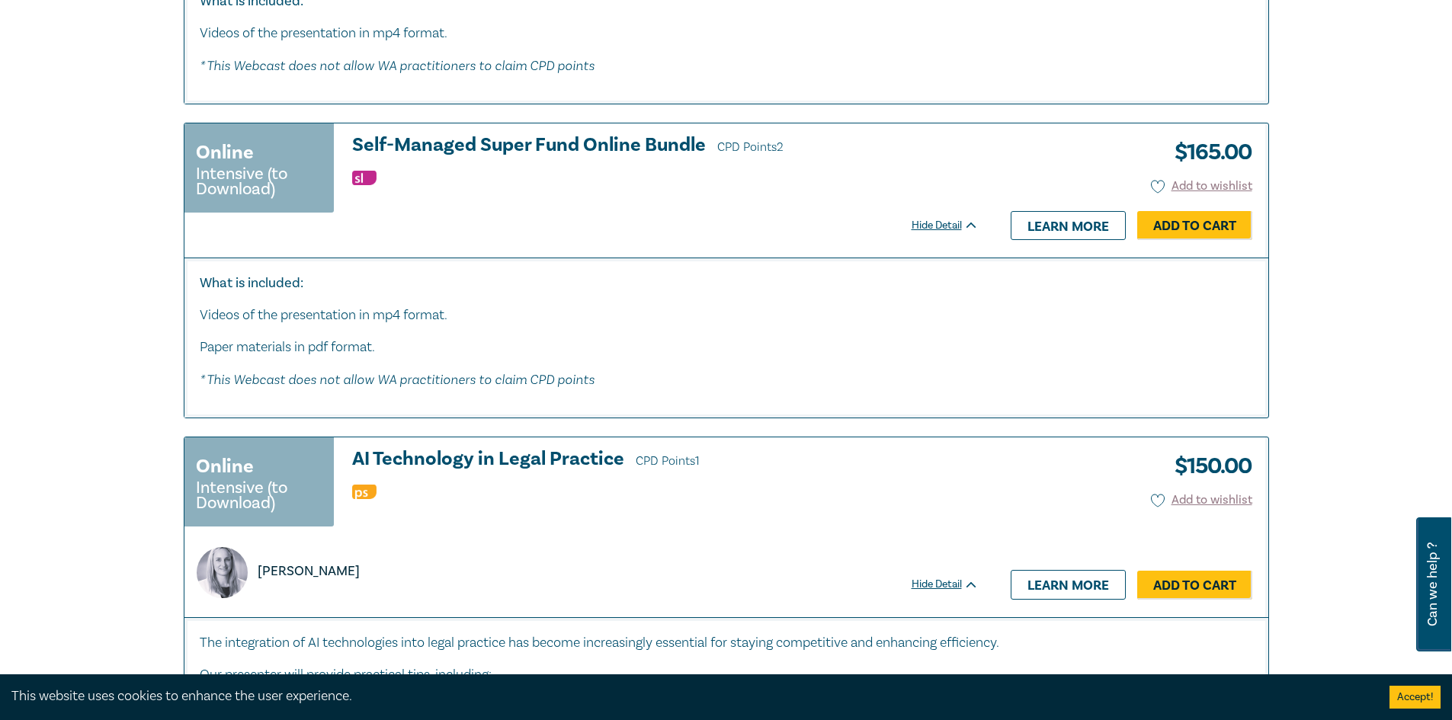
scroll to position [3353, 0]
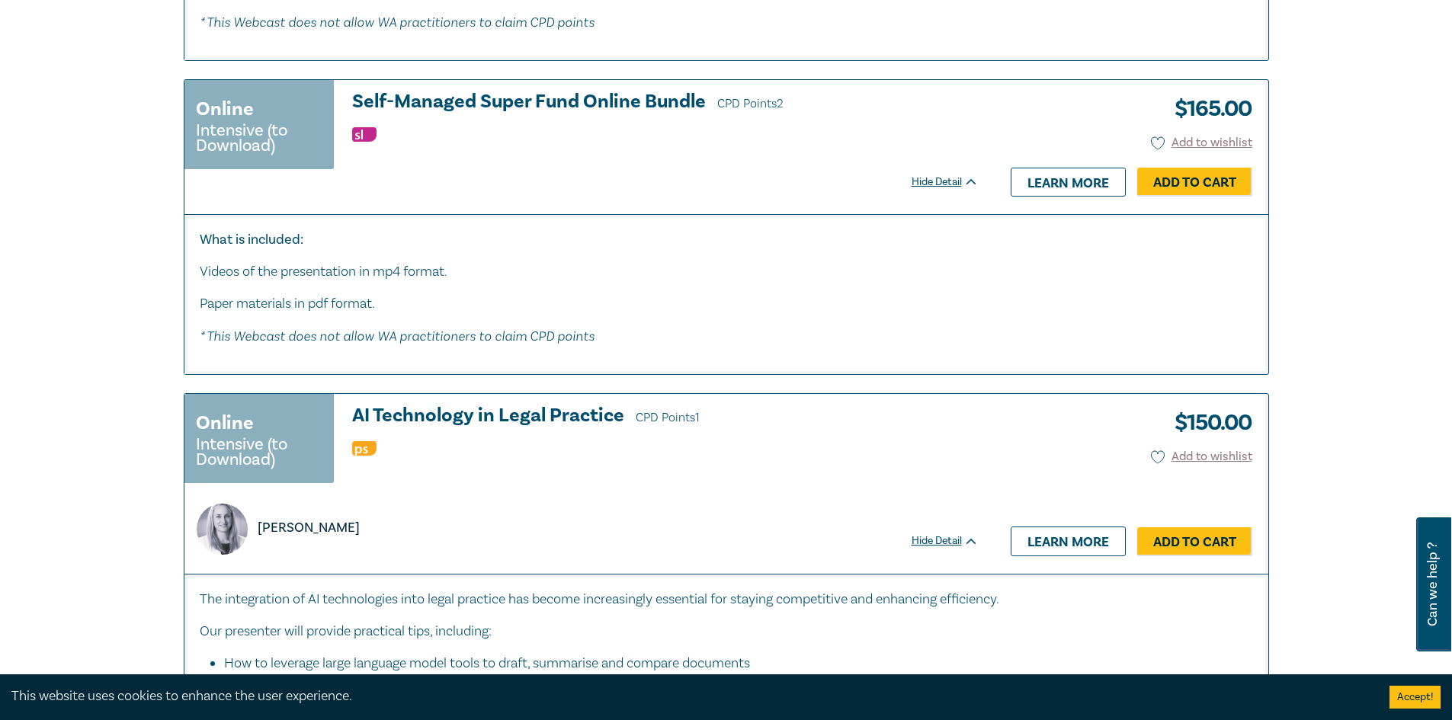
click at [950, 175] on div "Hide Detail" at bounding box center [953, 182] width 84 height 15
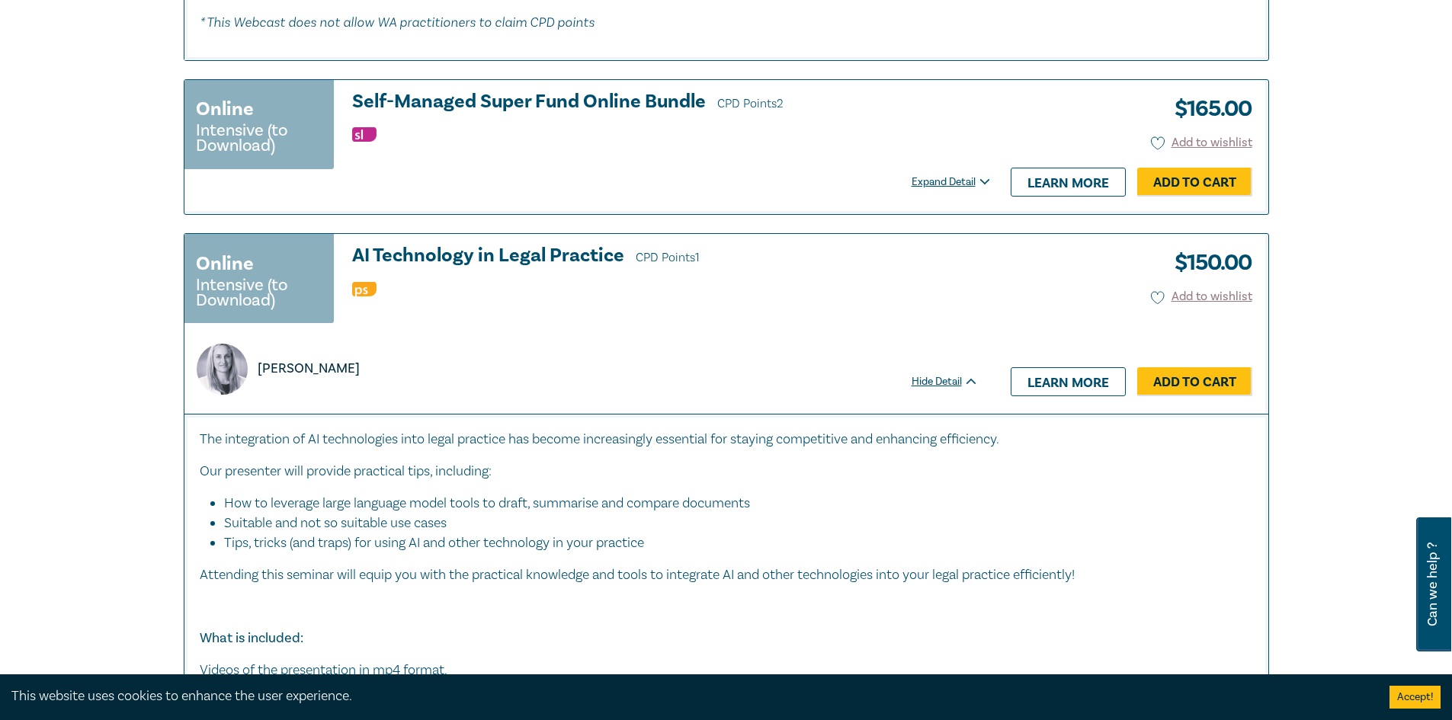
click at [950, 175] on div "Expand Detail" at bounding box center [953, 182] width 84 height 15
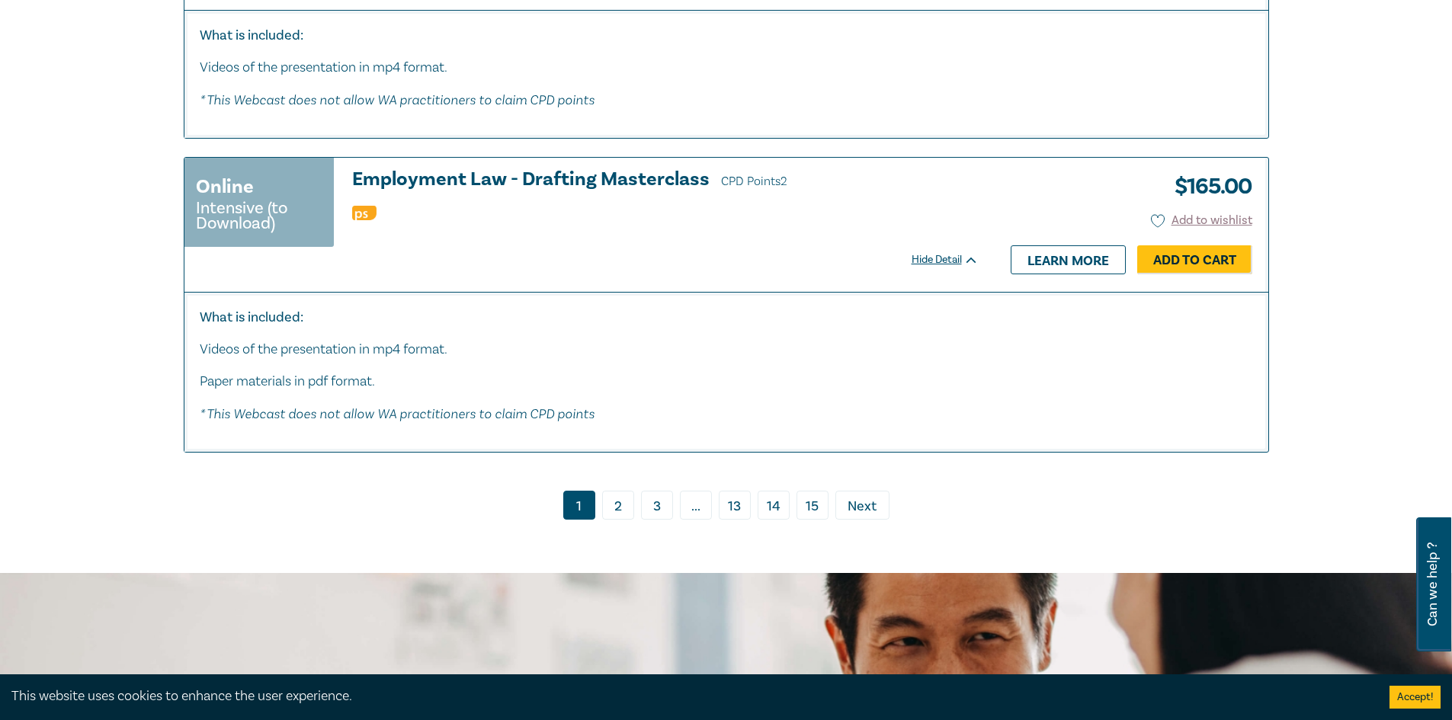
scroll to position [8382, 0]
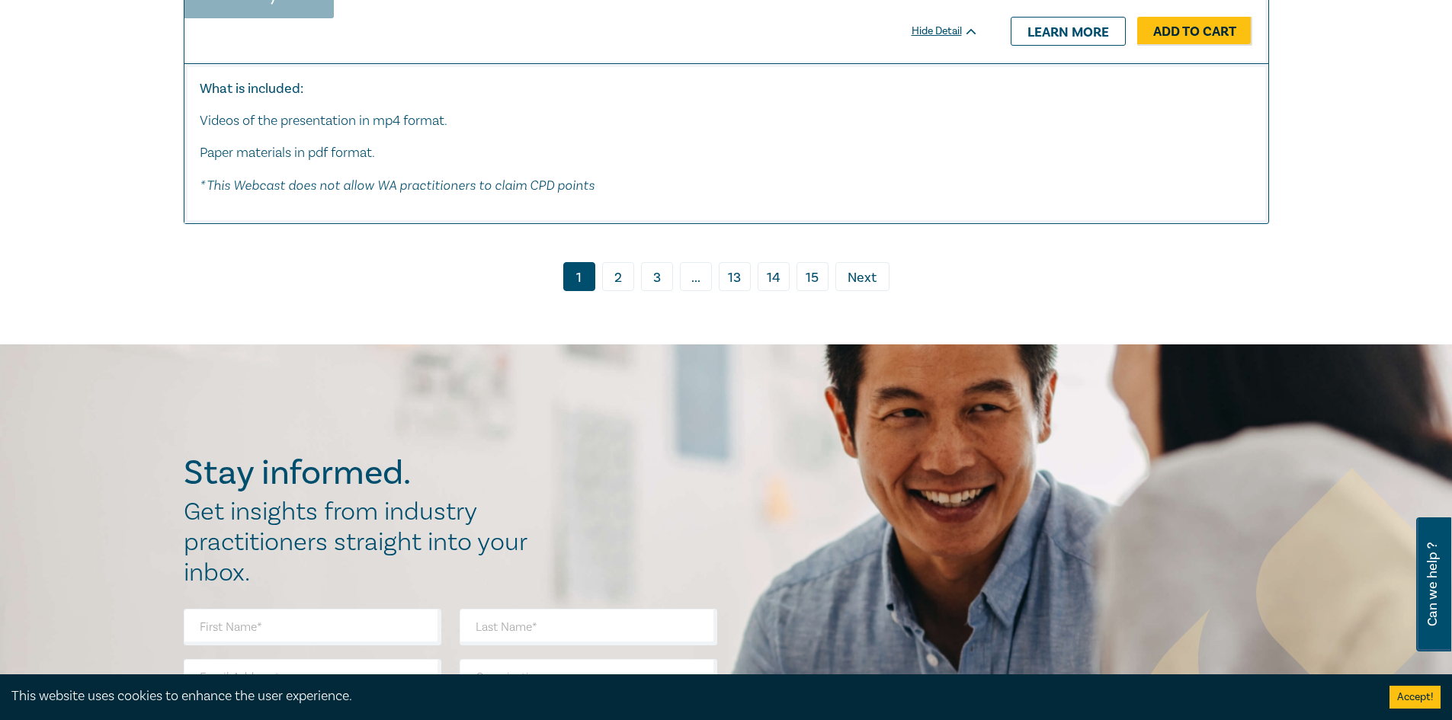
click at [613, 290] on link "2" at bounding box center [618, 276] width 32 height 29
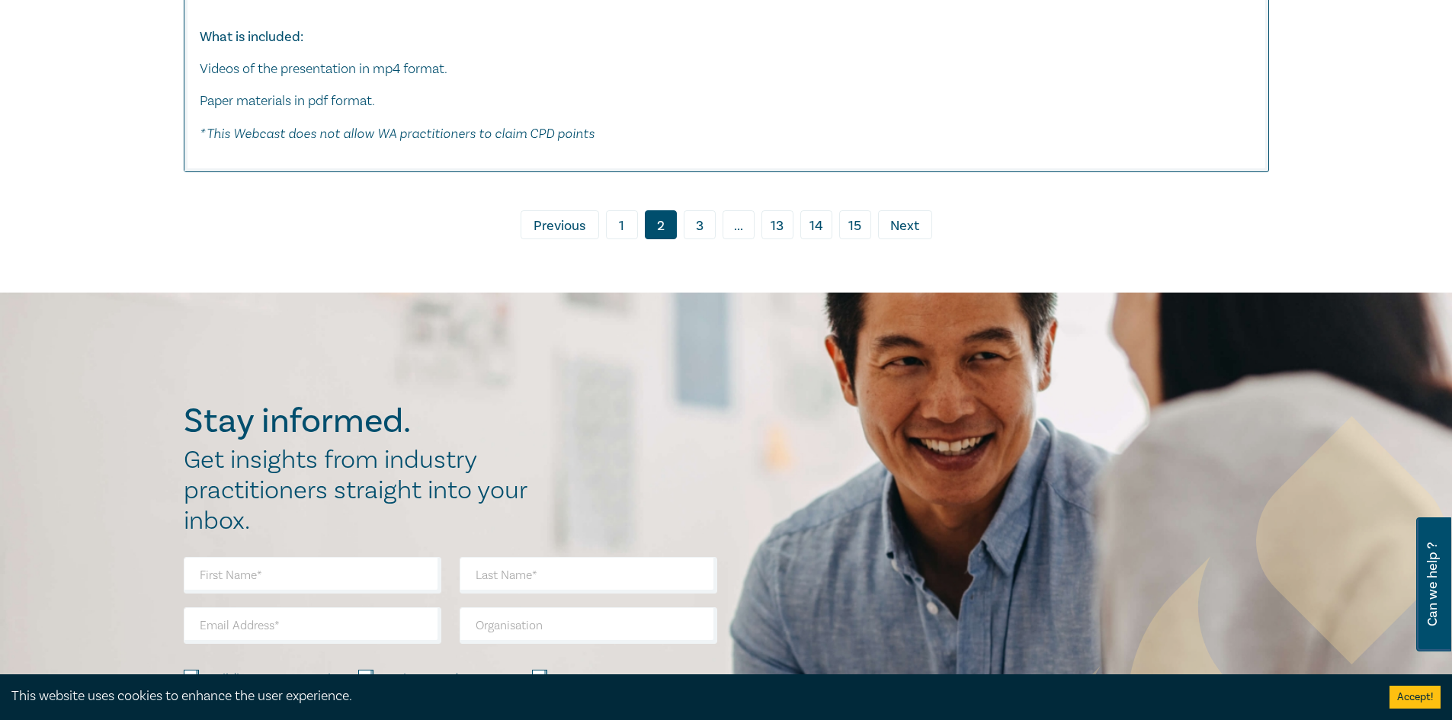
scroll to position [7163, 0]
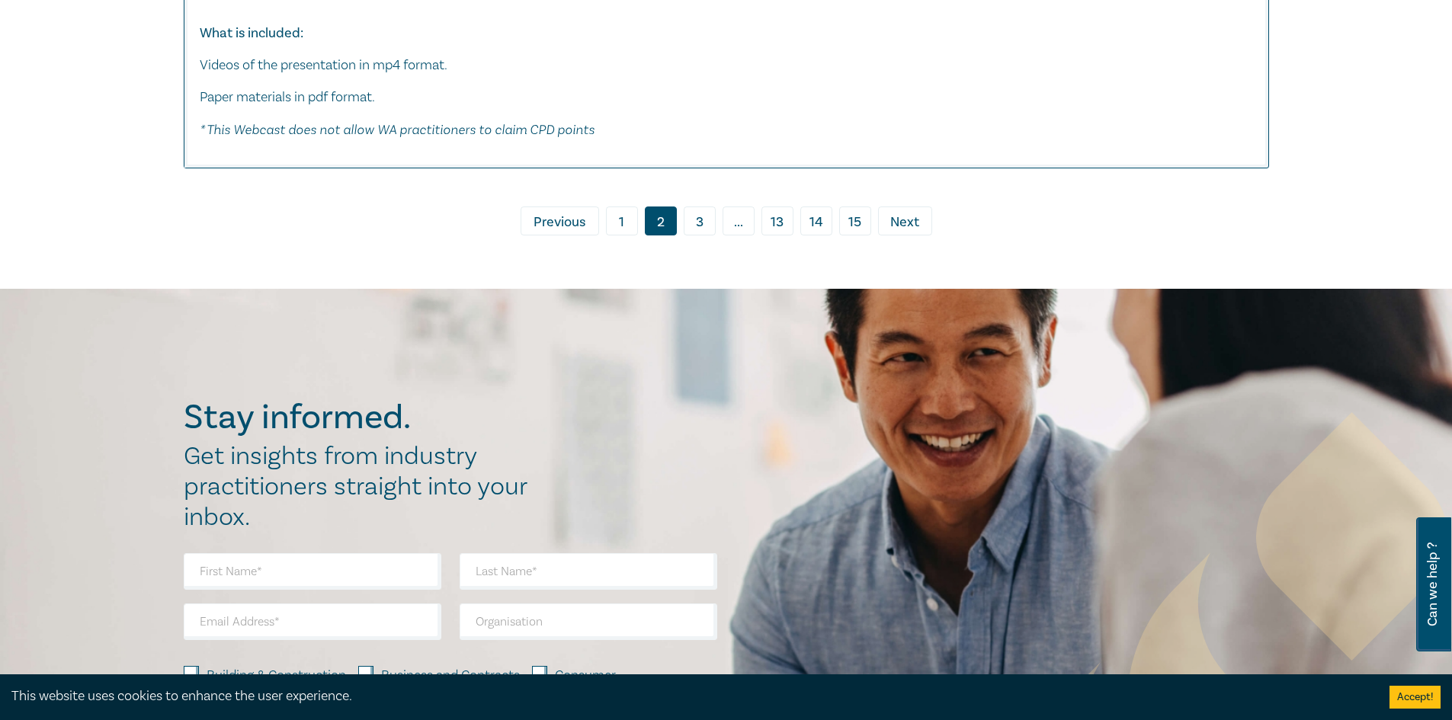
click at [702, 207] on link "3" at bounding box center [700, 221] width 32 height 29
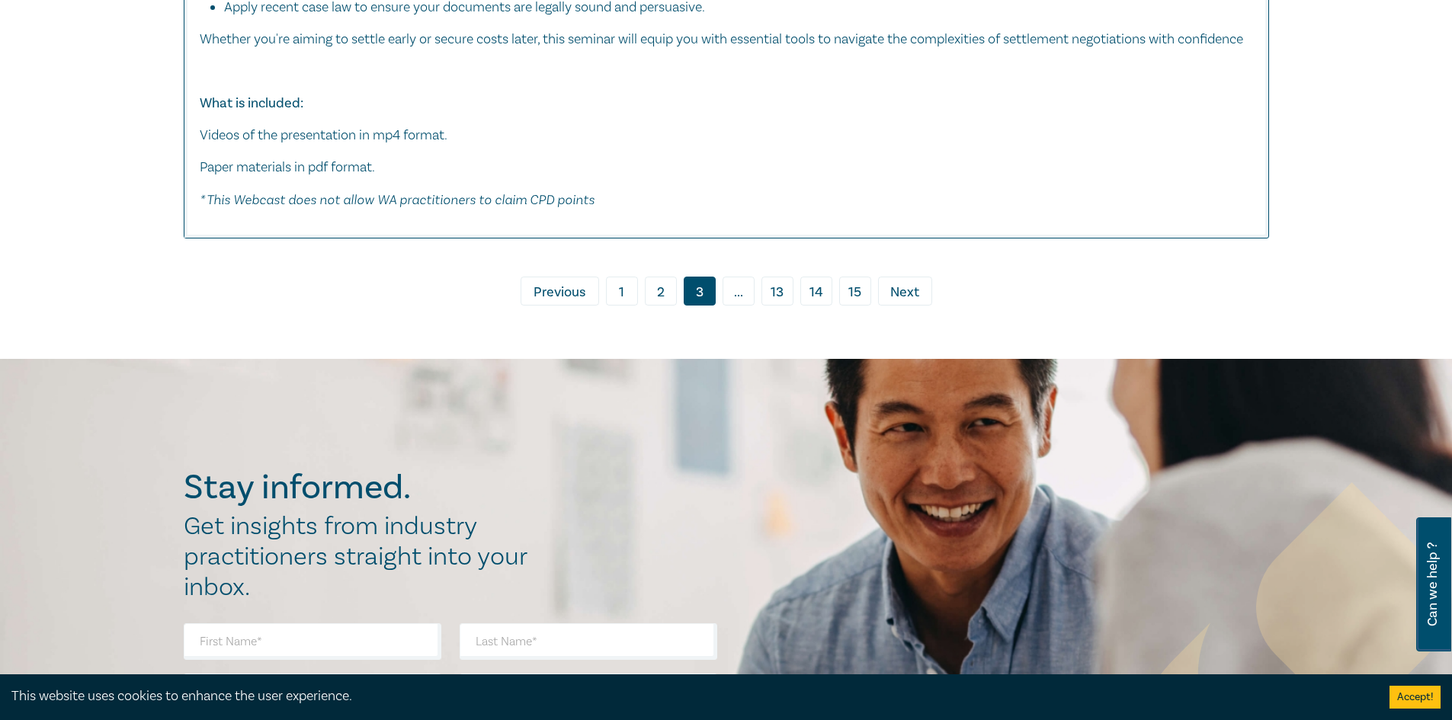
scroll to position [9221, 0]
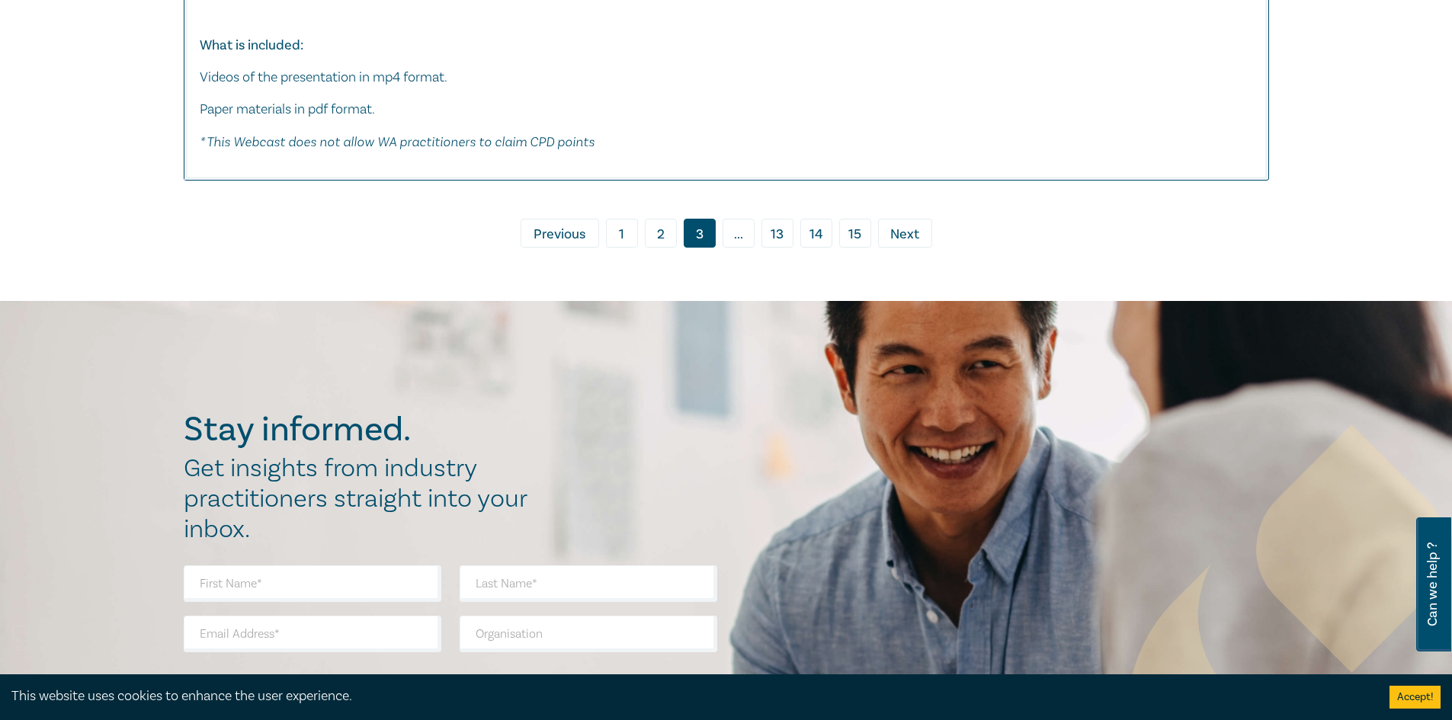
click at [898, 245] on span "Next" at bounding box center [904, 235] width 29 height 20
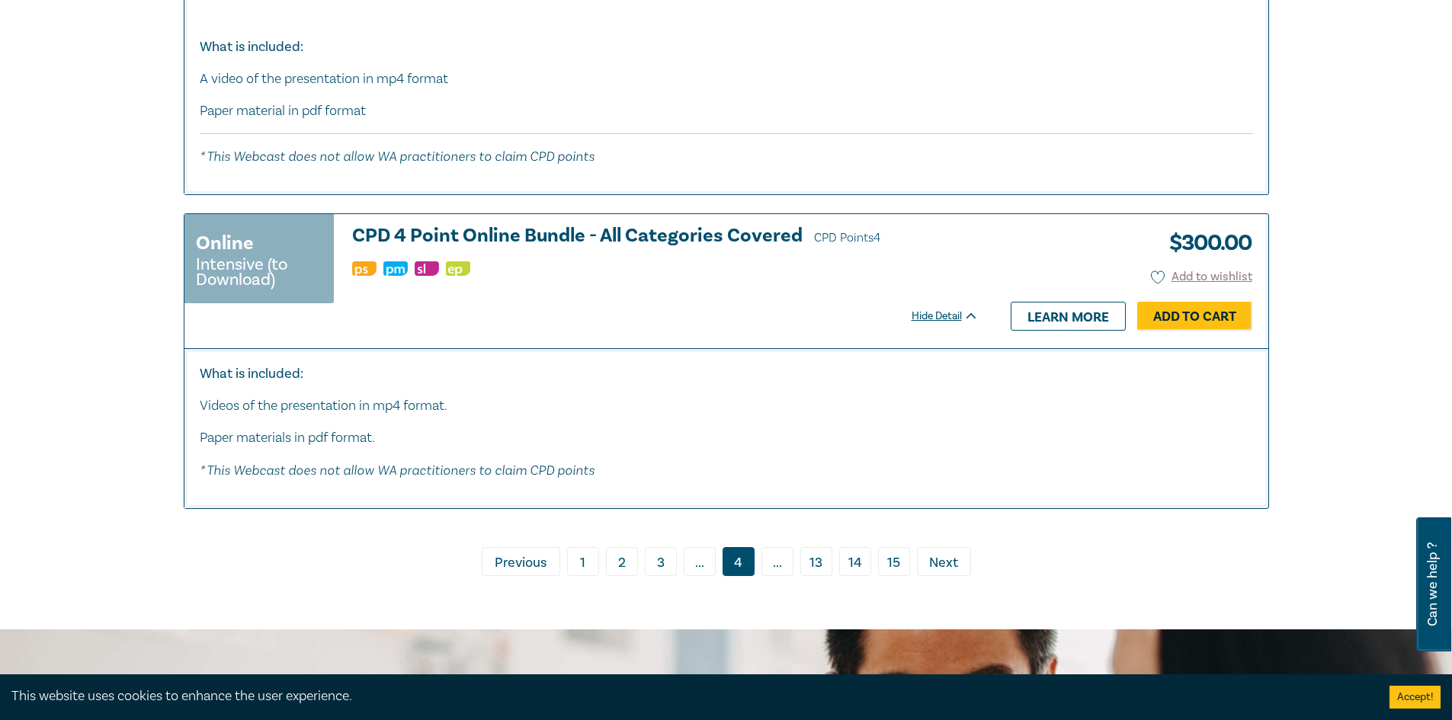
scroll to position [8078, 0]
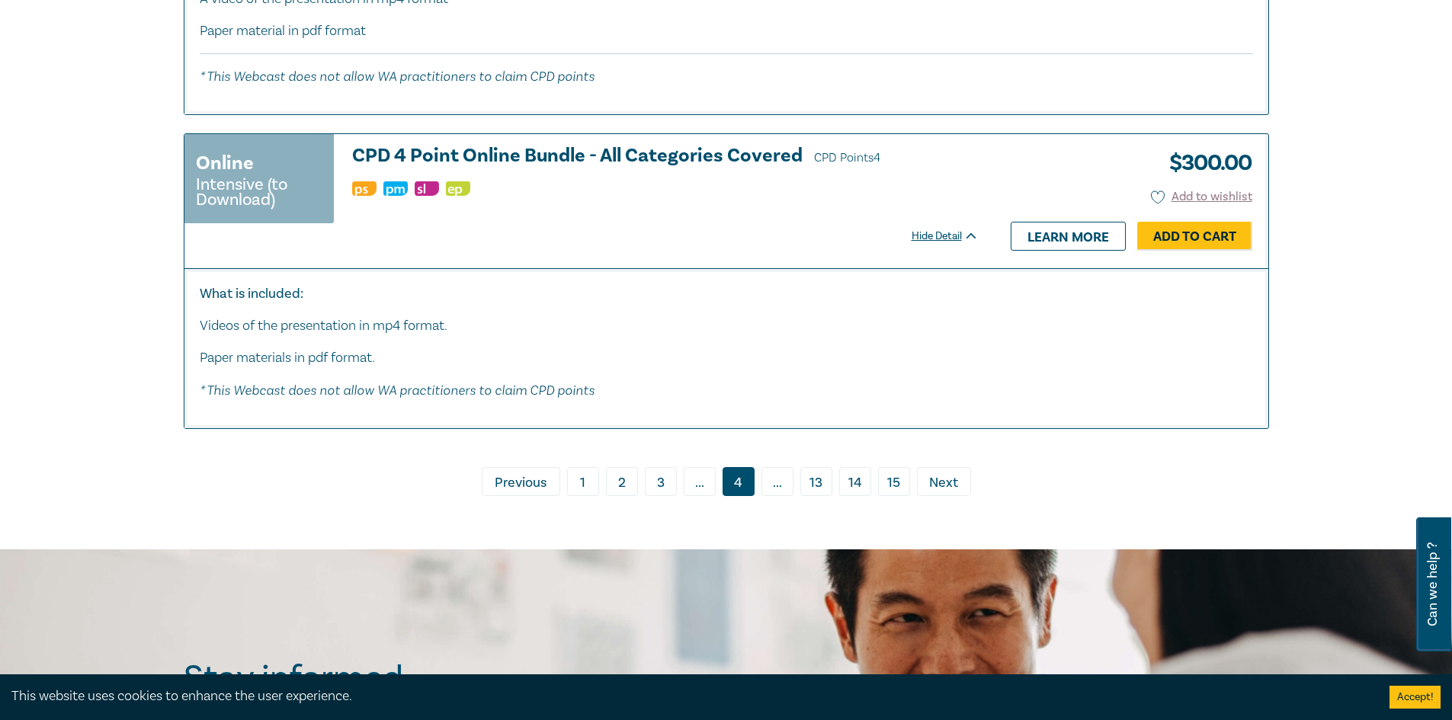
click at [930, 473] on span "Next" at bounding box center [943, 483] width 29 height 20
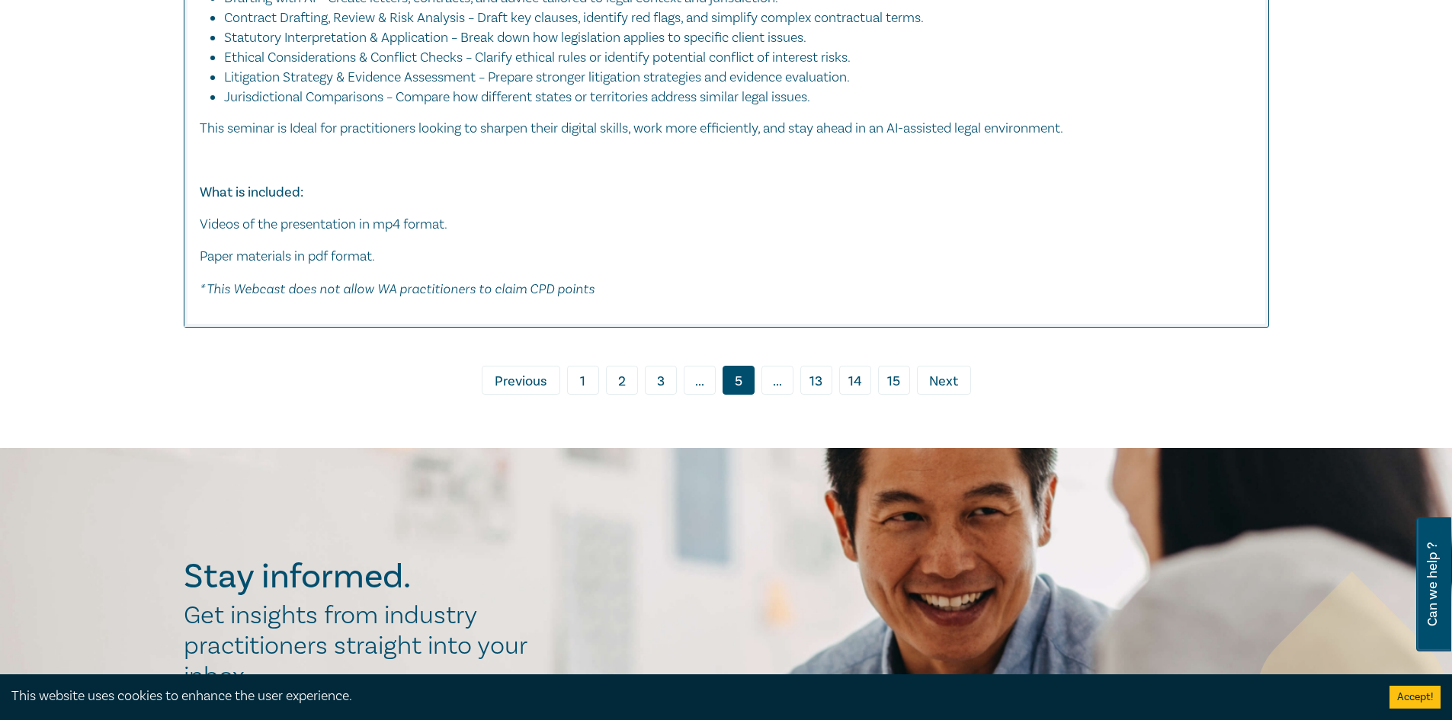
scroll to position [7163, 0]
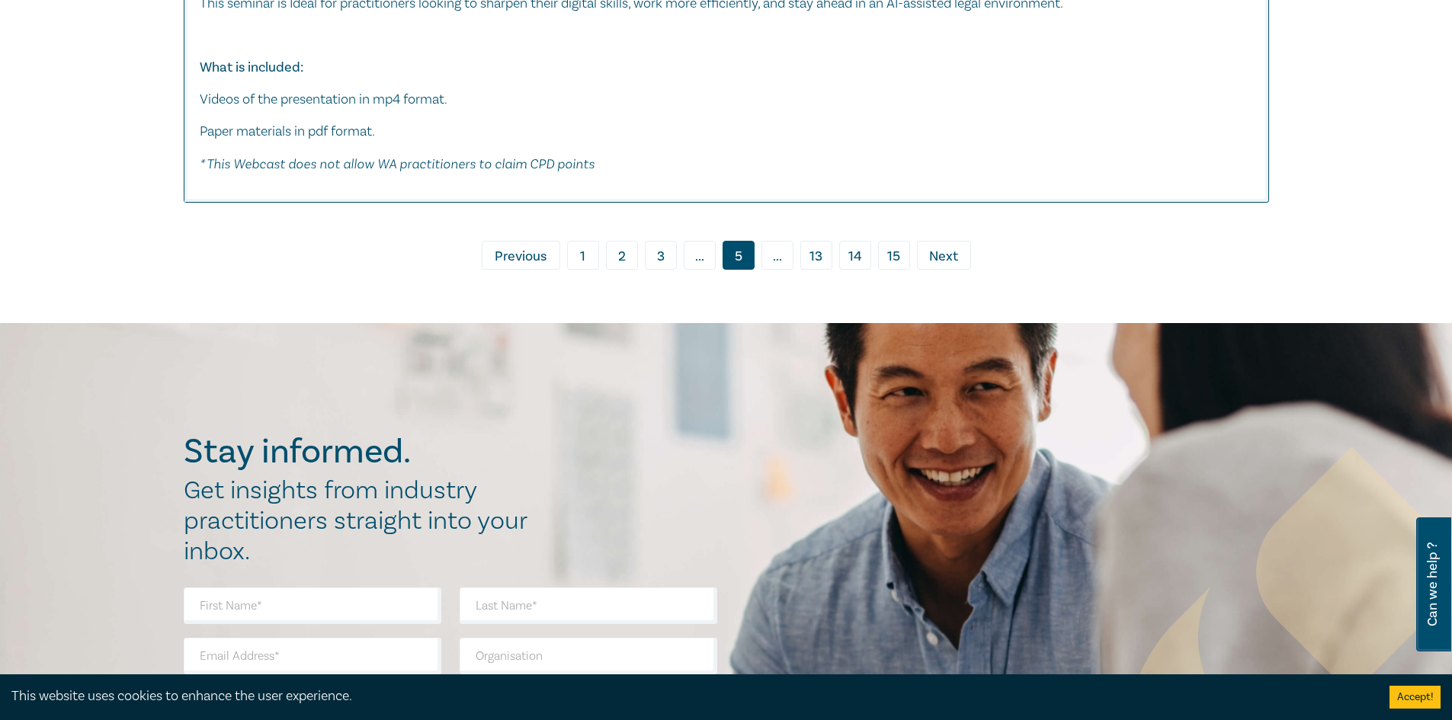
click at [921, 251] on link "› Next" at bounding box center [944, 255] width 54 height 29
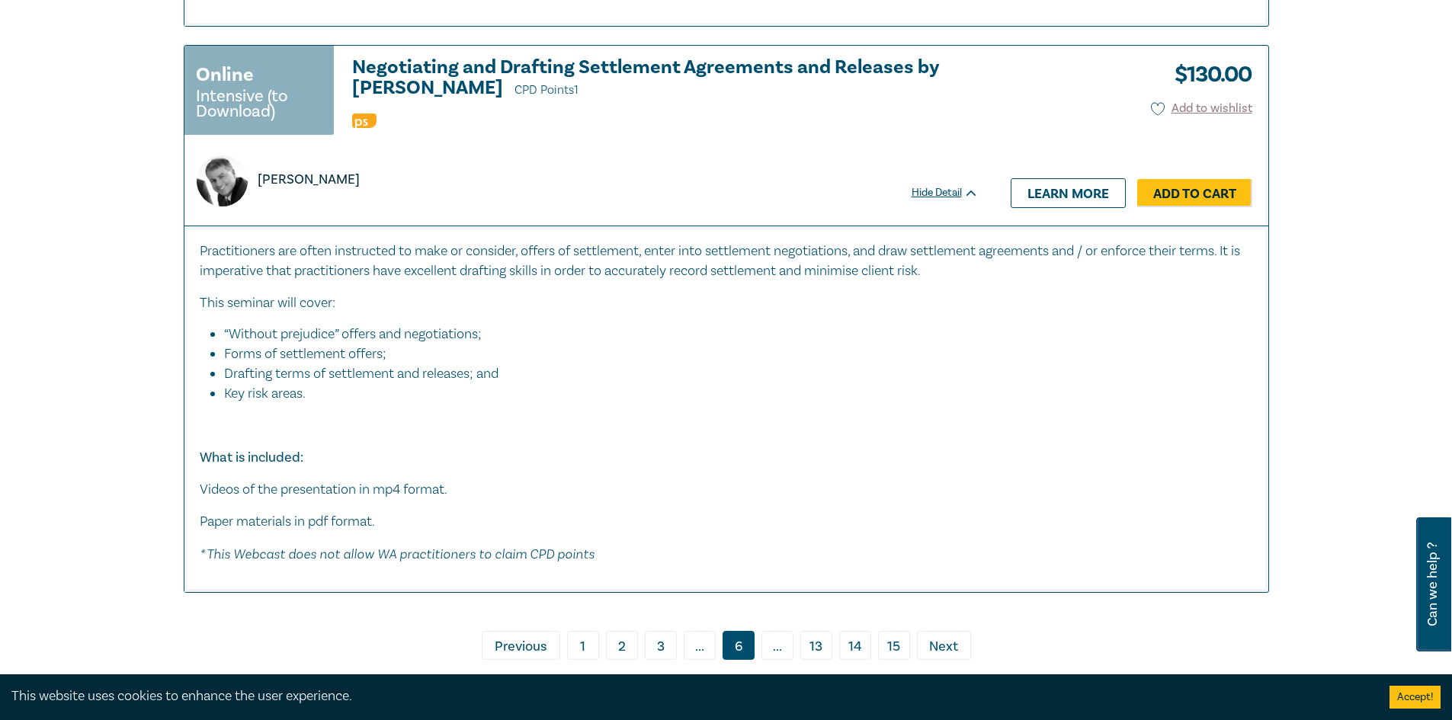
scroll to position [7012, 0]
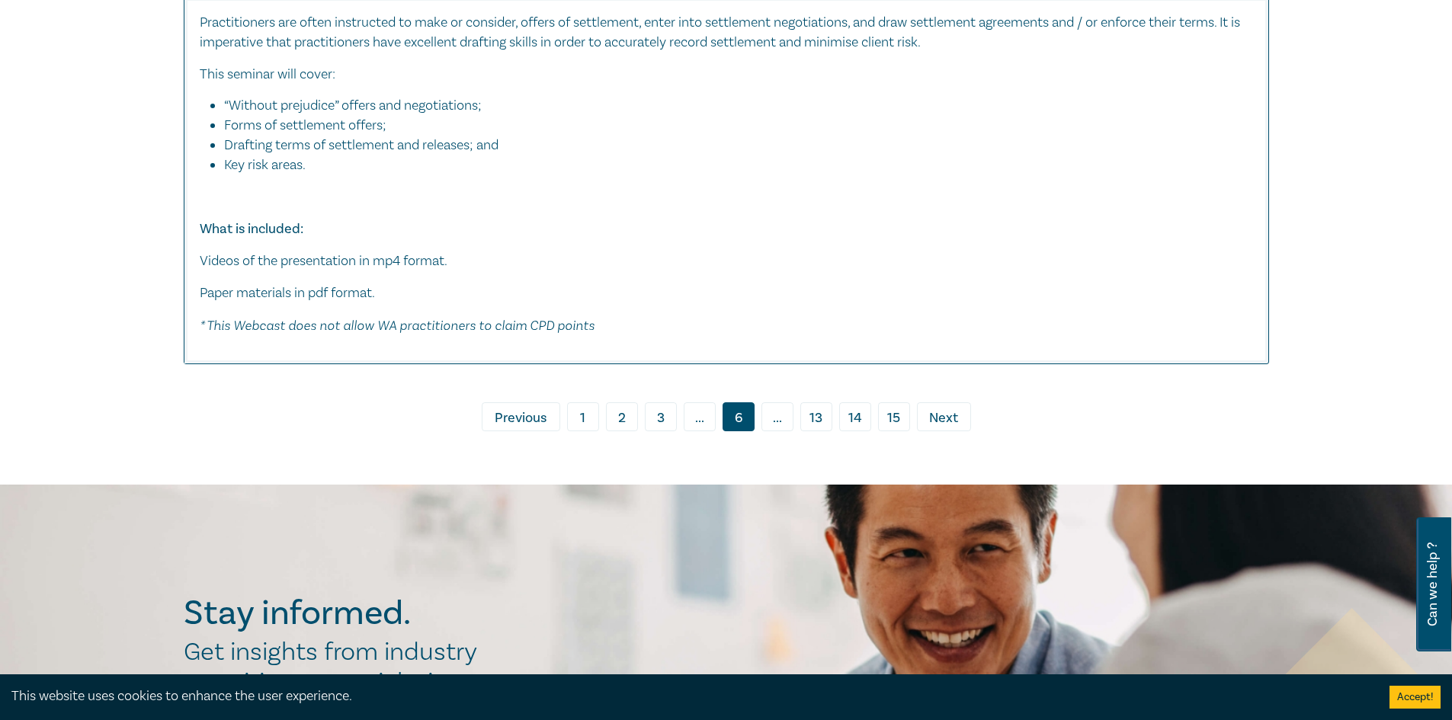
click at [947, 408] on span "Next" at bounding box center [943, 418] width 29 height 20
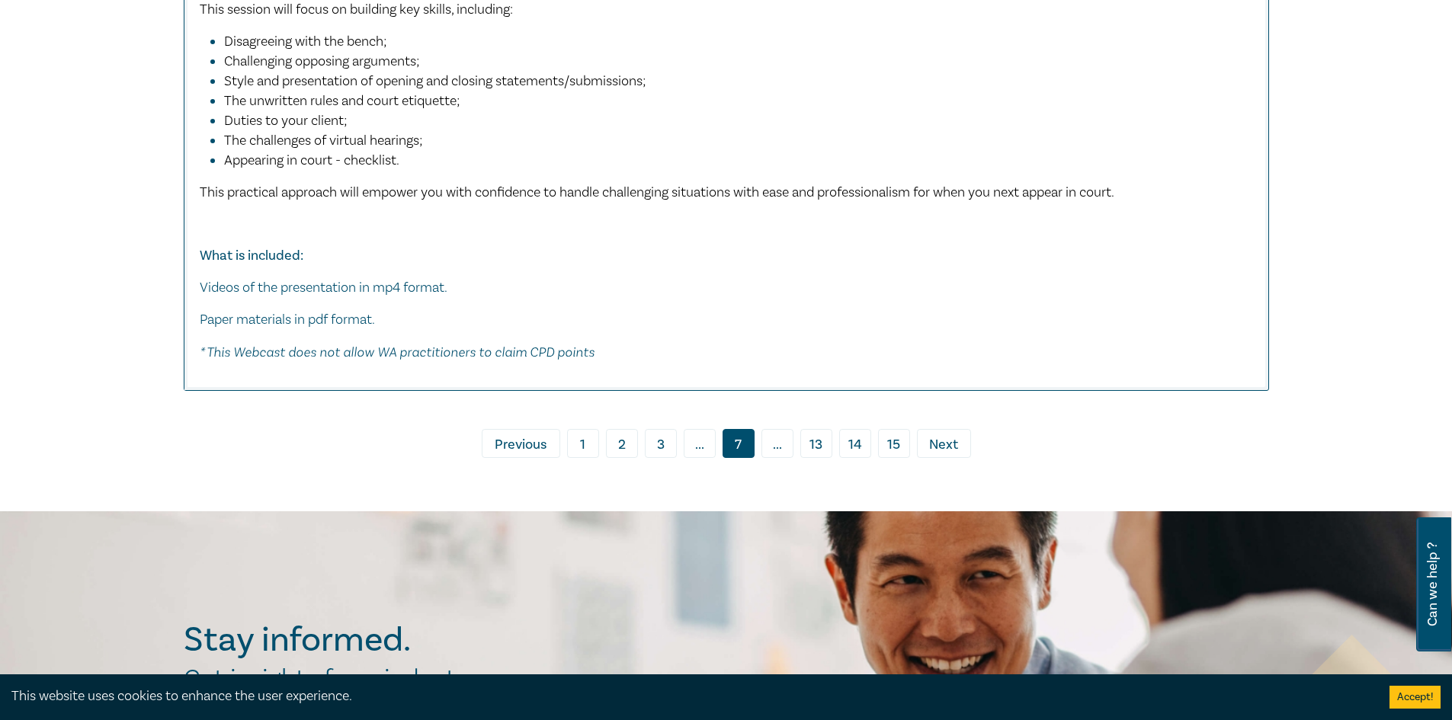
click at [947, 435] on span "Next" at bounding box center [943, 445] width 29 height 20
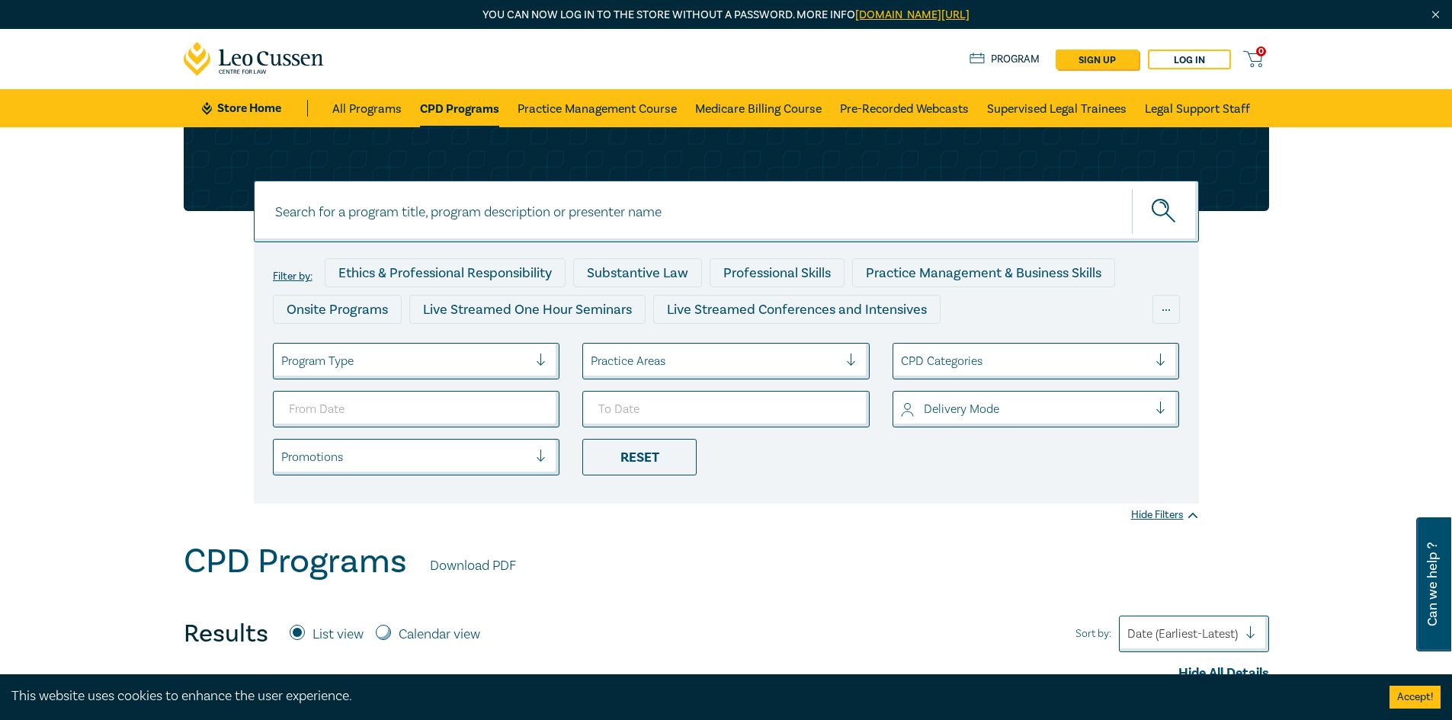
click at [530, 357] on div "Program Type" at bounding box center [405, 361] width 263 height 26
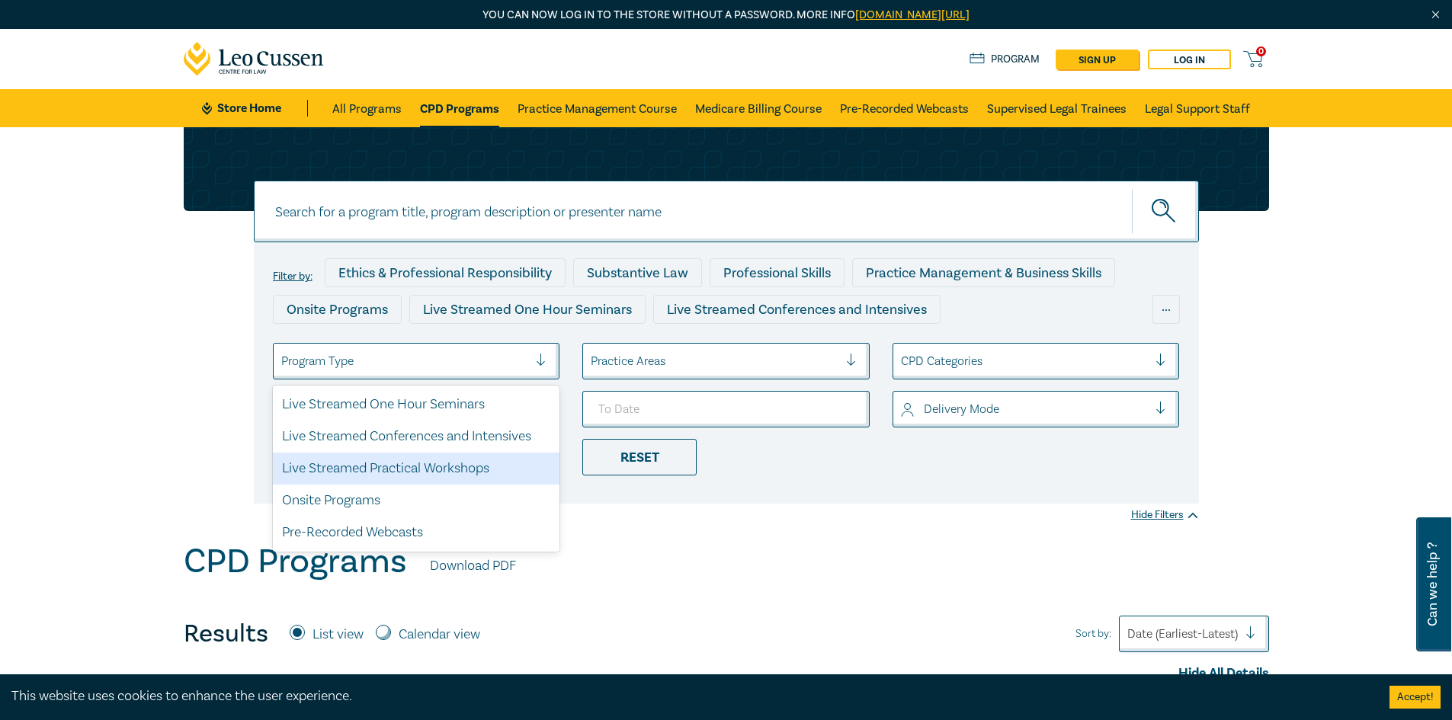
click at [817, 481] on div "Filter by: Ethics & Professional Responsibility Substantive Law Professional Sk…" at bounding box center [726, 372] width 945 height 261
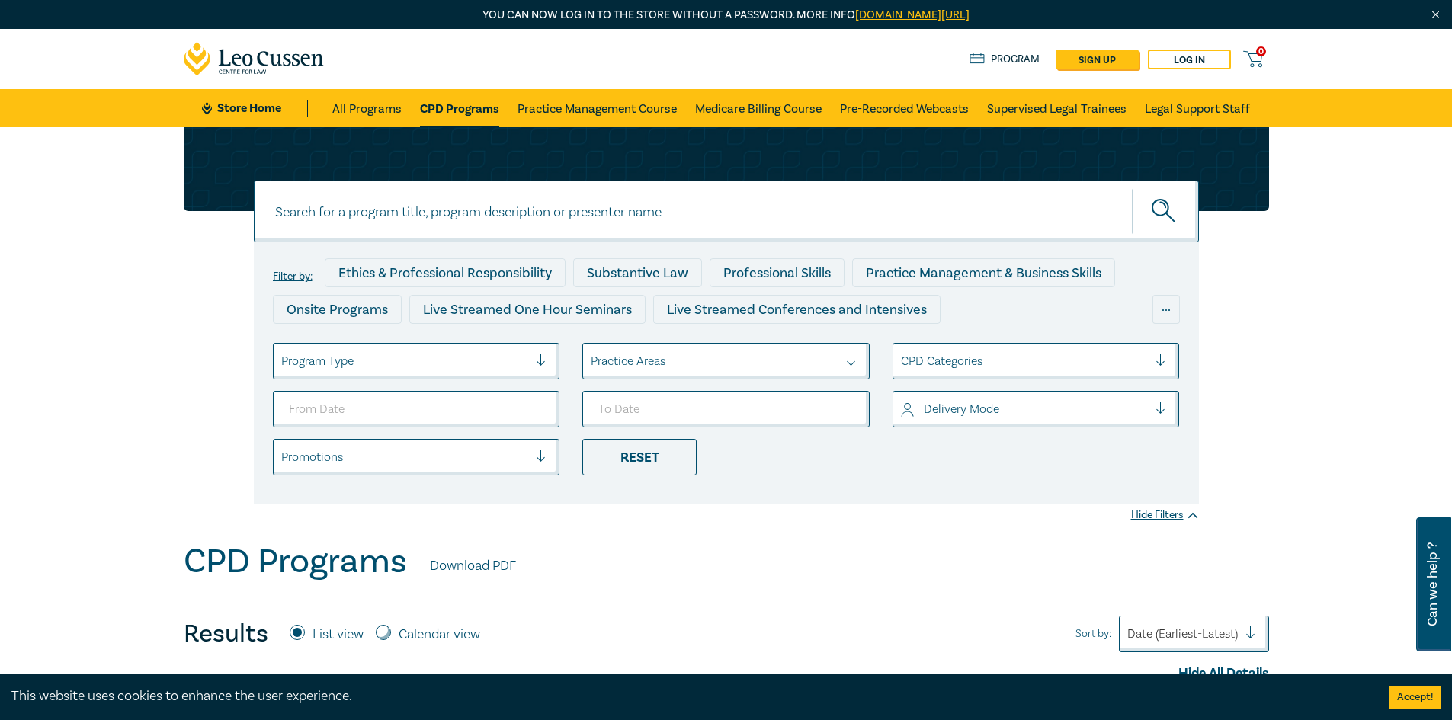
click at [953, 354] on div at bounding box center [1025, 361] width 248 height 20
click at [736, 520] on div "Filter by: Ethics & Professional Responsibility Substantive Law Professional Sk…" at bounding box center [726, 334] width 1452 height 415
click at [991, 408] on div at bounding box center [1025, 409] width 248 height 20
click at [840, 474] on li "Reset" at bounding box center [726, 457] width 310 height 37
click at [809, 374] on div "Practice Areas" at bounding box center [714, 361] width 263 height 26
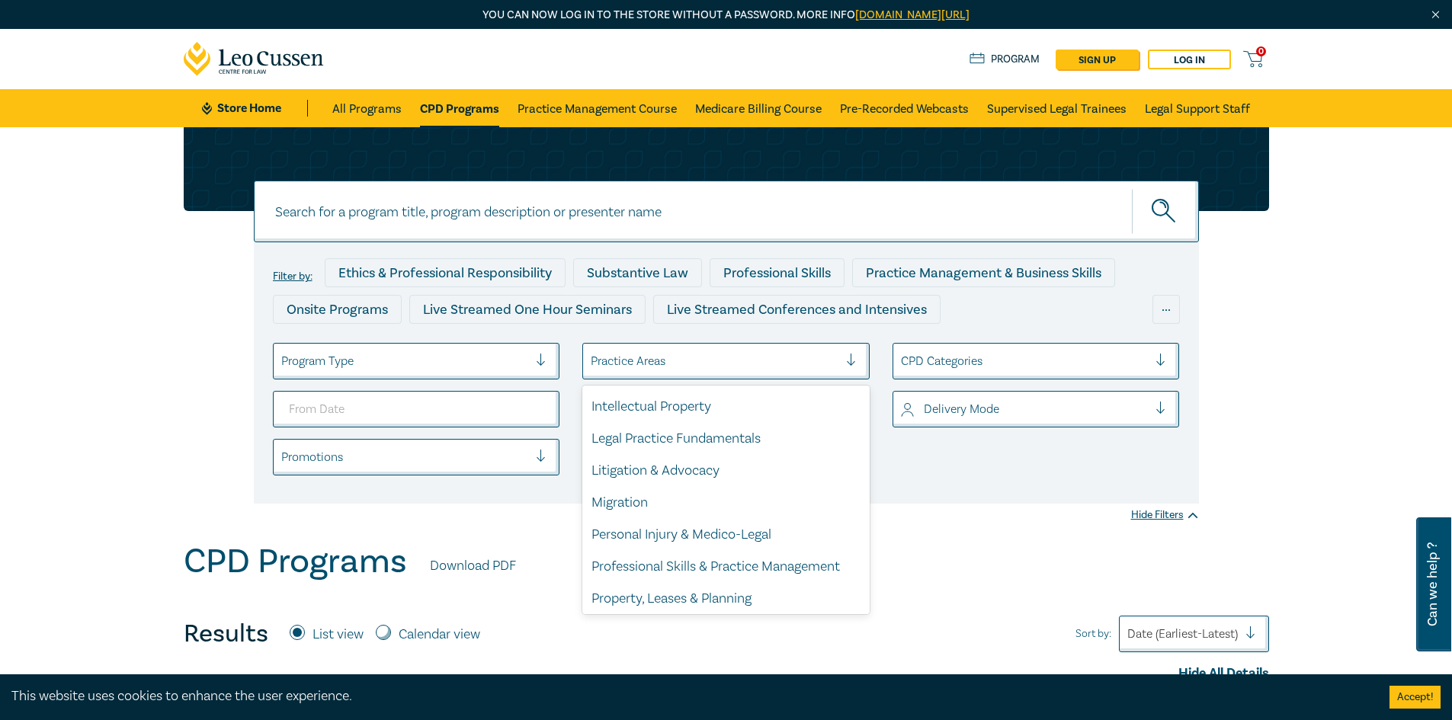
scroll to position [448, 0]
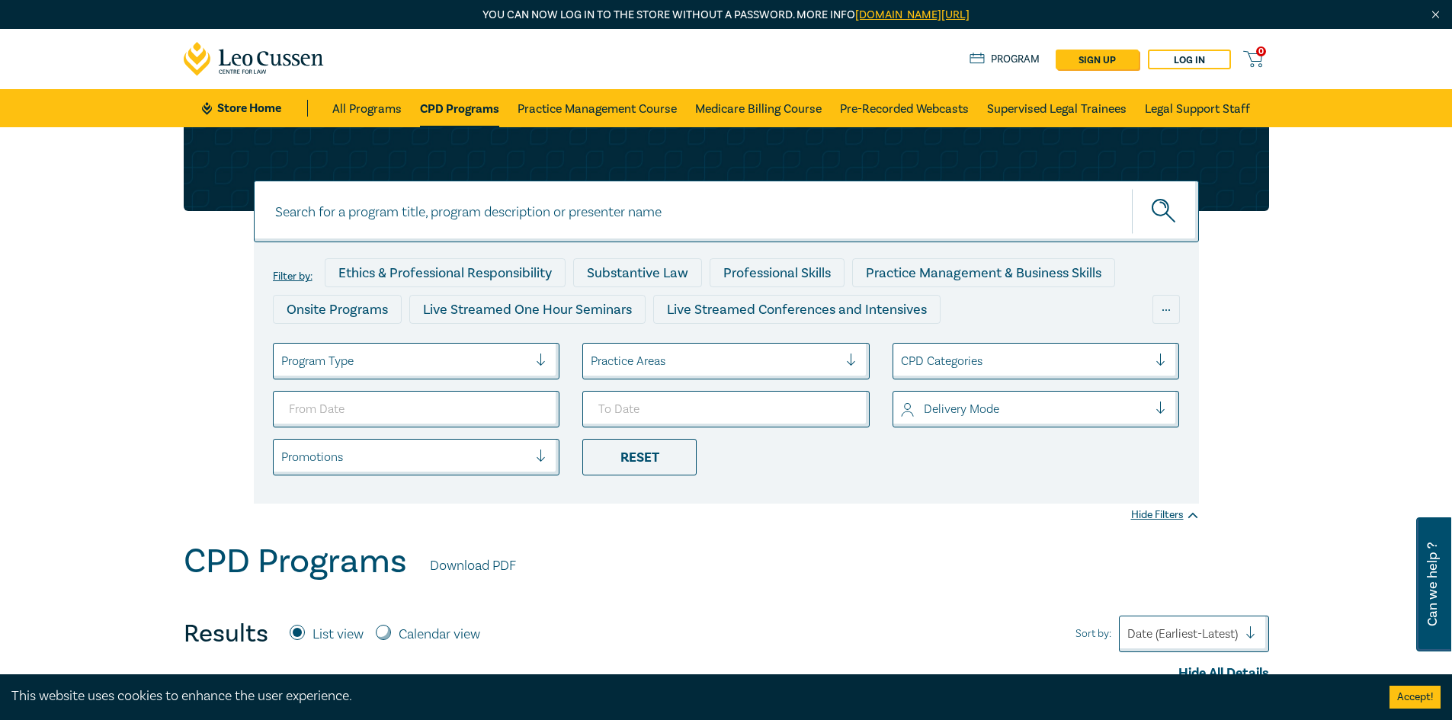
click at [951, 493] on div "Filter by: Ethics & Professional Responsibility Substantive Law Professional Sk…" at bounding box center [726, 372] width 945 height 261
click at [485, 452] on div at bounding box center [405, 457] width 248 height 20
click at [763, 441] on li "Reset" at bounding box center [726, 457] width 310 height 37
click at [313, 231] on input at bounding box center [726, 212] width 945 height 62
type input "bundle"
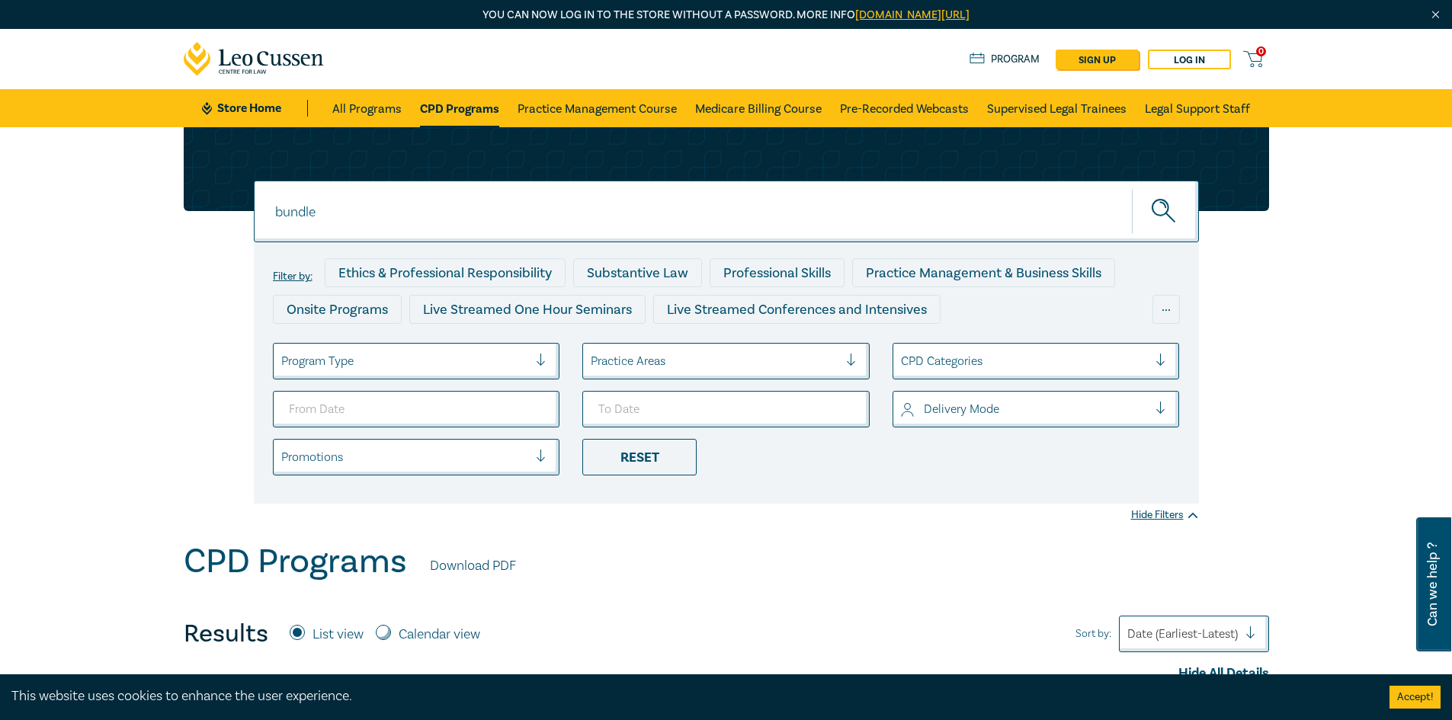
click at [1132, 188] on button "submit" at bounding box center [1165, 211] width 67 height 46
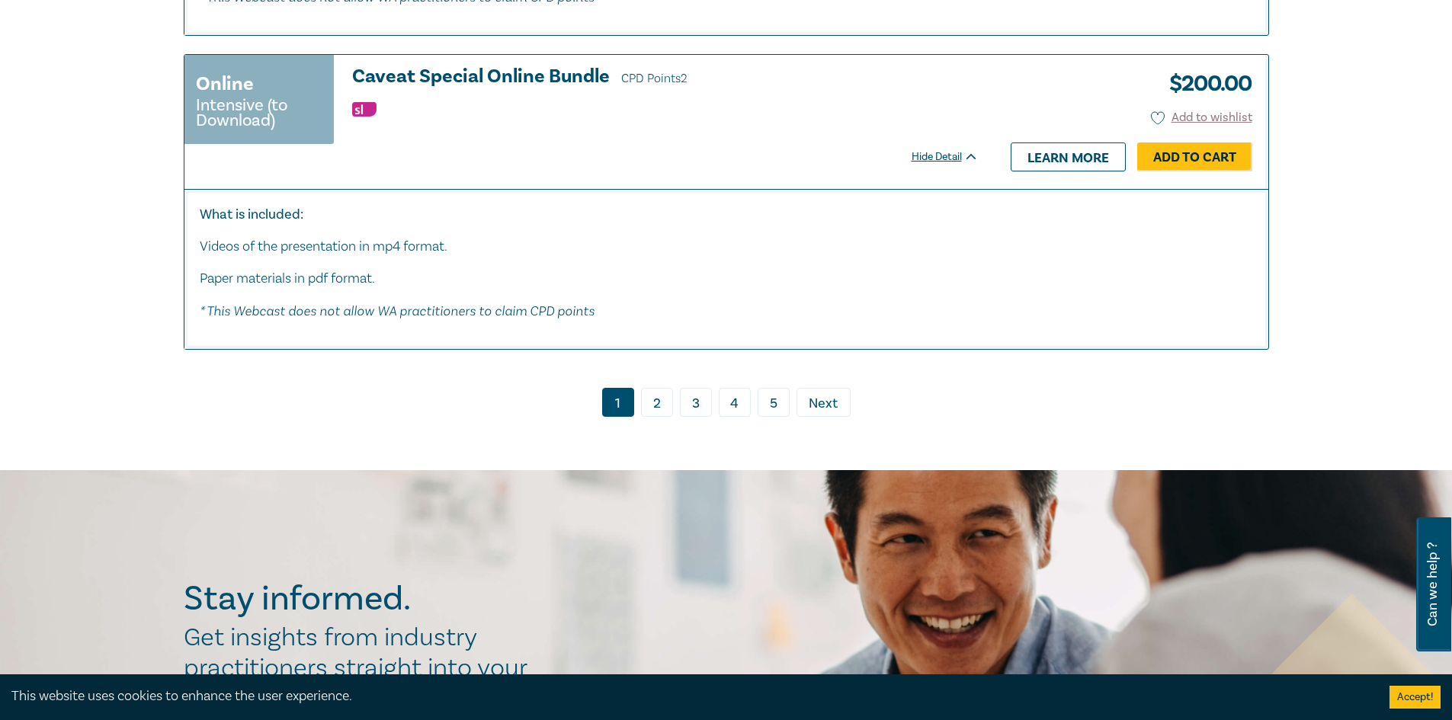
scroll to position [4953, 0]
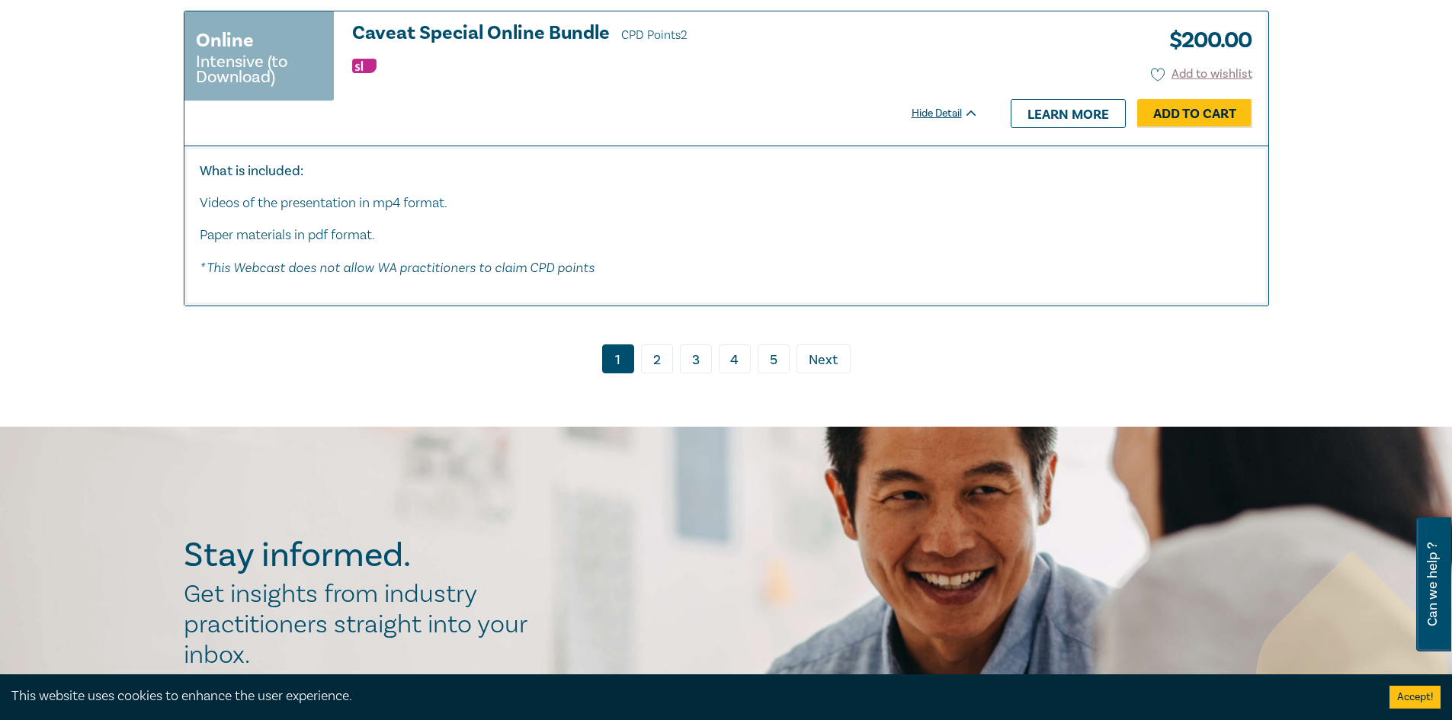
click at [661, 355] on link "2" at bounding box center [657, 358] width 32 height 29
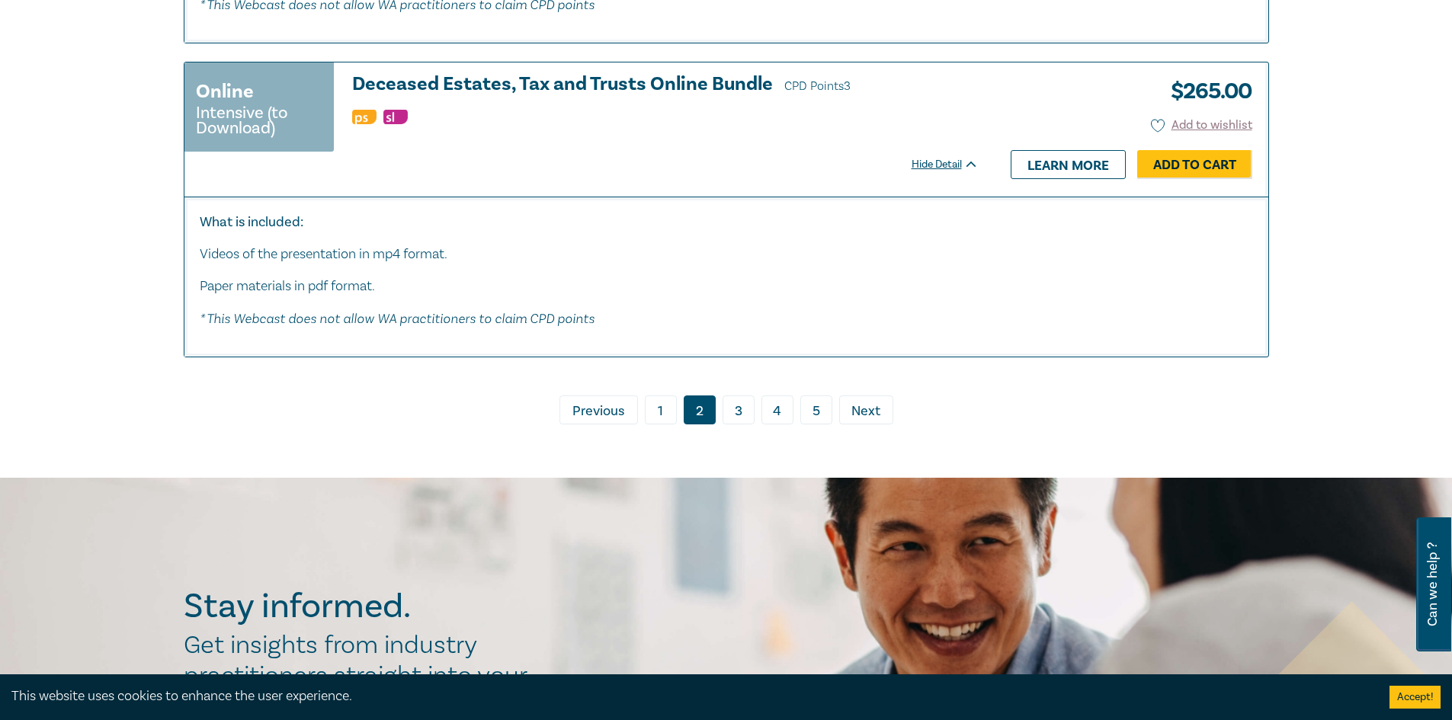
scroll to position [4953, 0]
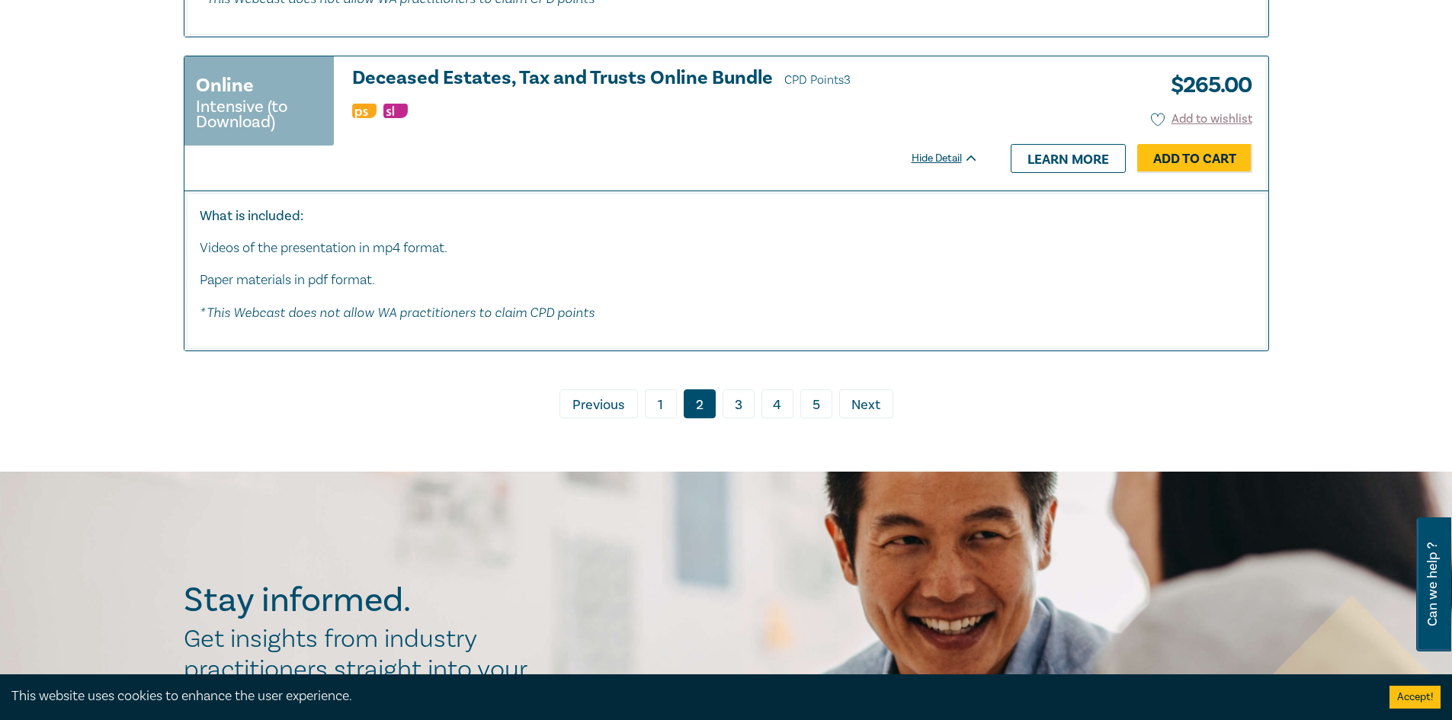
click at [733, 389] on link "3" at bounding box center [738, 403] width 32 height 29
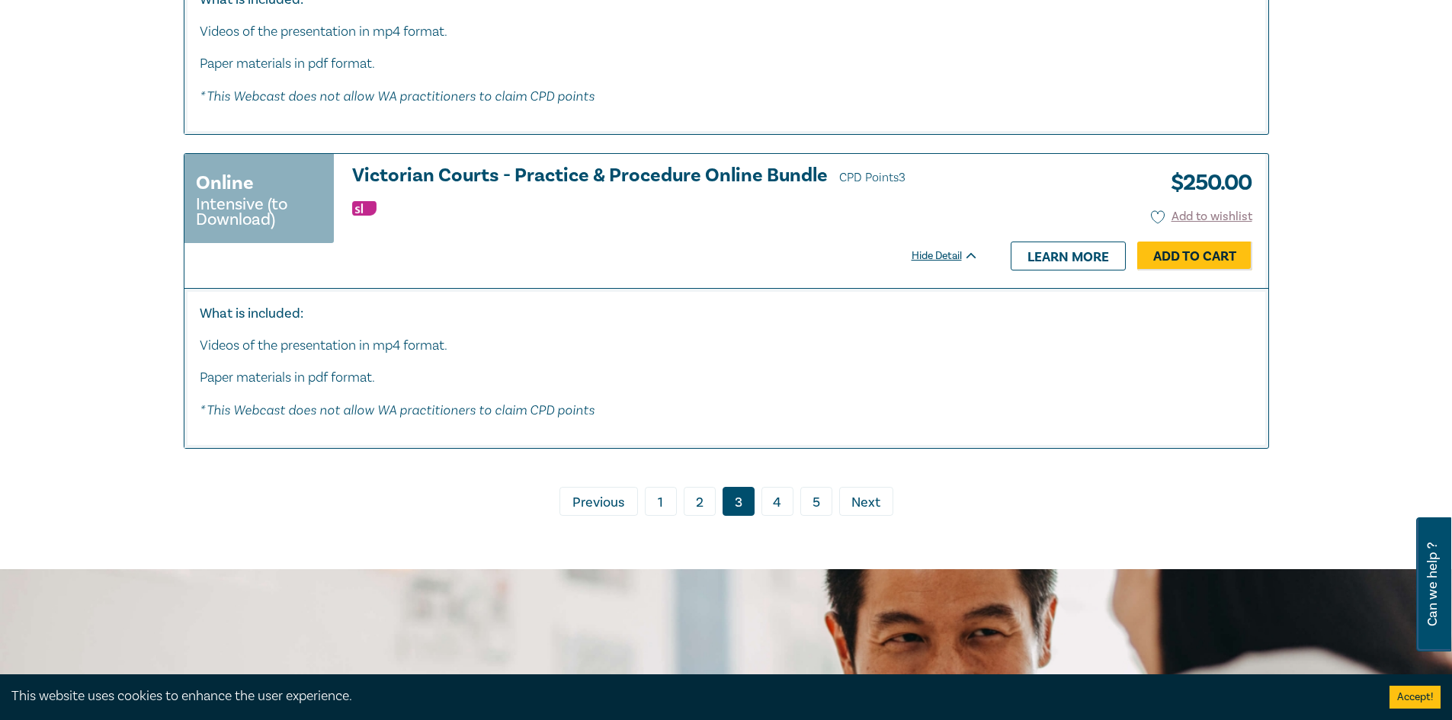
scroll to position [4953, 0]
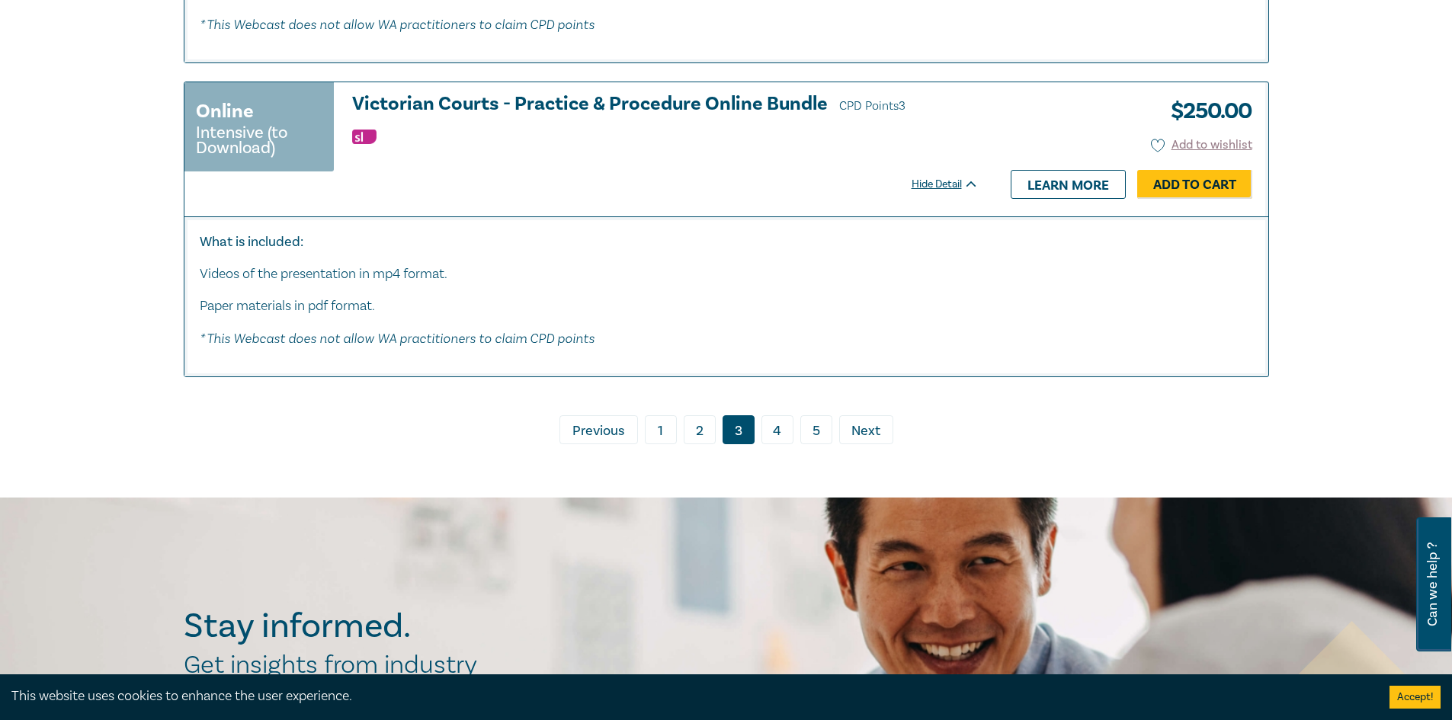
click at [786, 415] on link "4" at bounding box center [777, 429] width 32 height 29
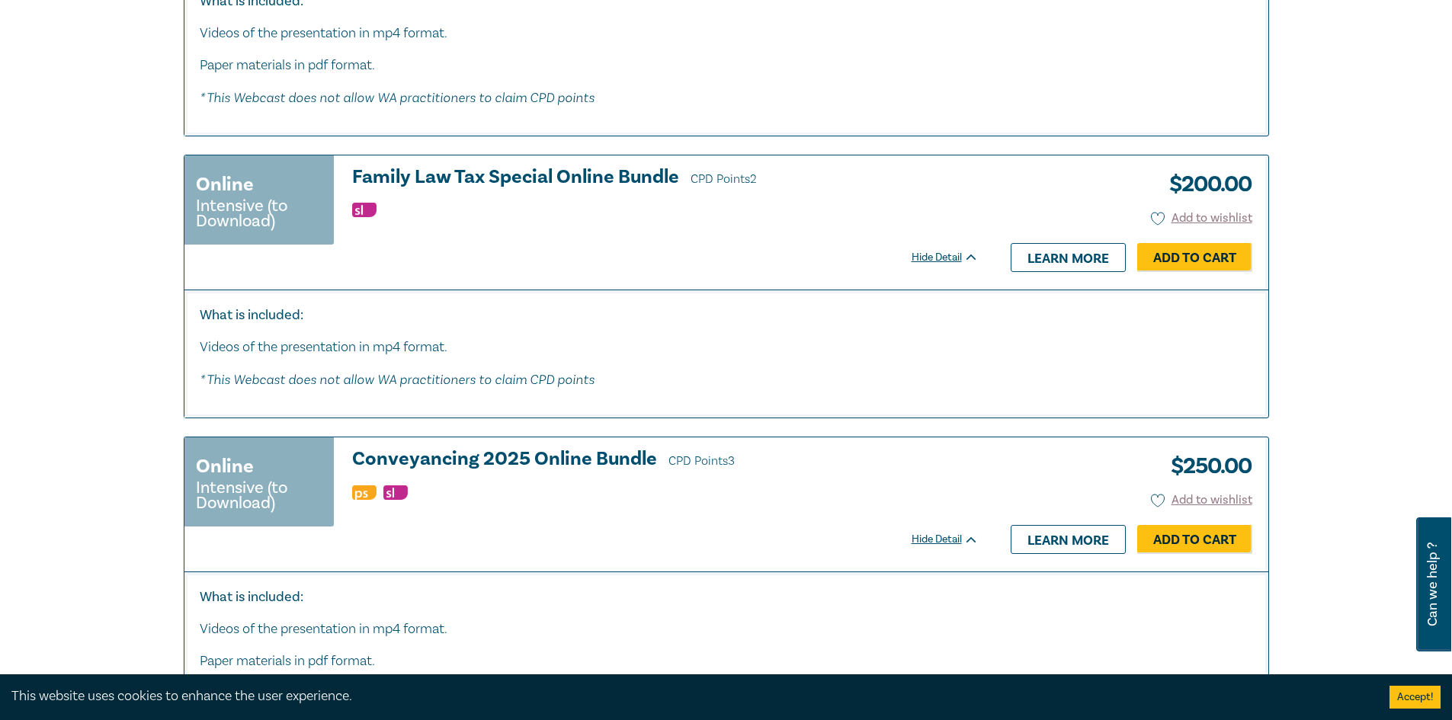
scroll to position [1452, 0]
